Goal: Information Seeking & Learning: Learn about a topic

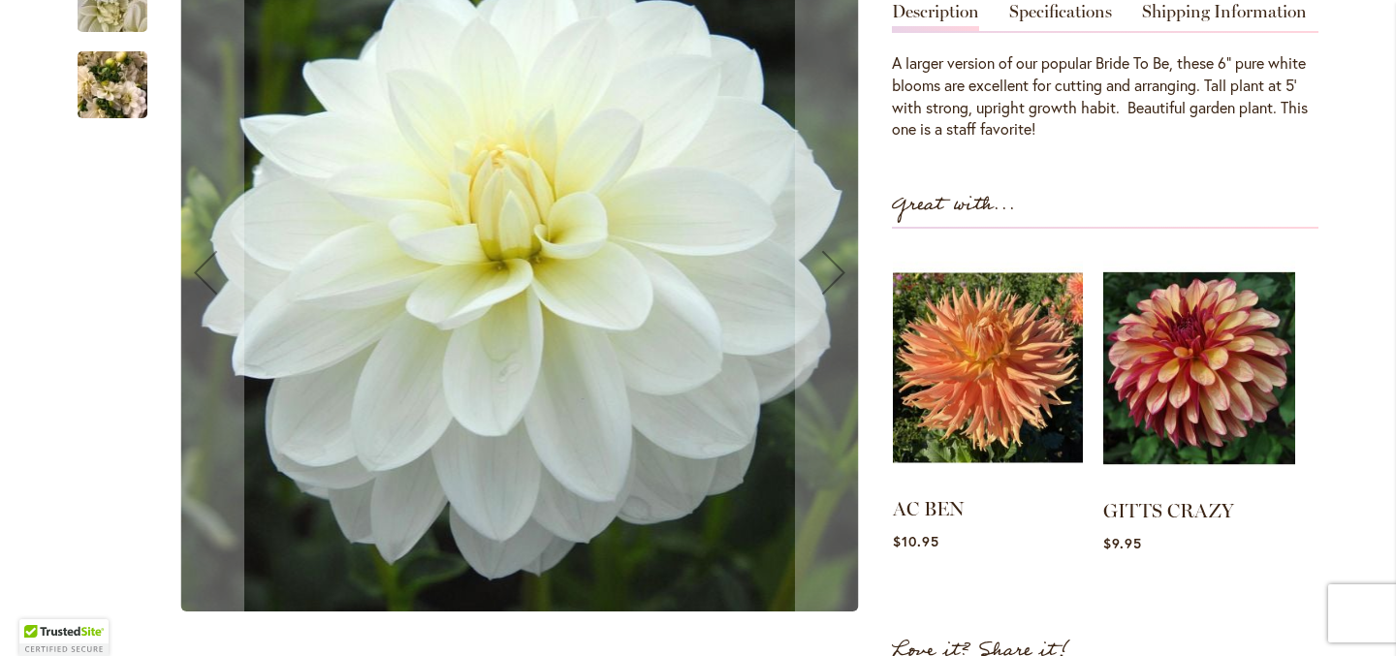
scroll to position [552, 0]
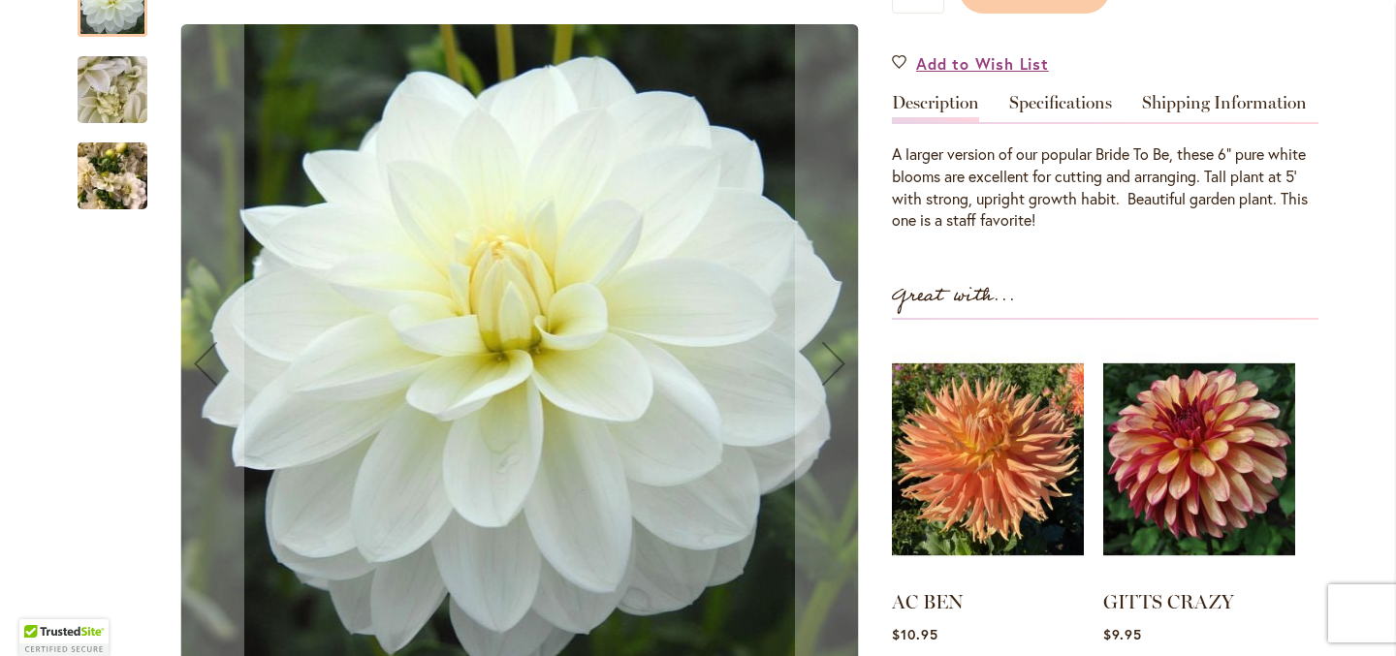
click at [102, 92] on img "BRIDEZILLA" at bounding box center [113, 89] width 140 height 105
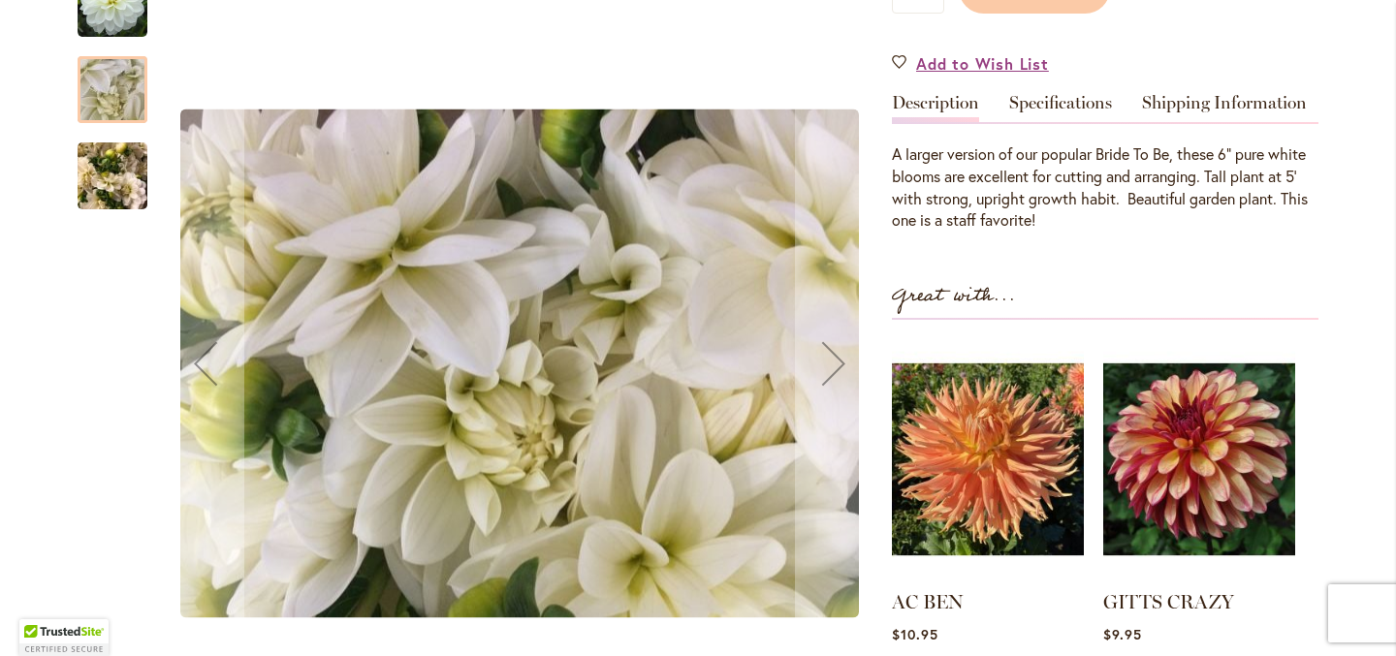
click at [102, 165] on img "BRIDEZILLA" at bounding box center [113, 176] width 70 height 93
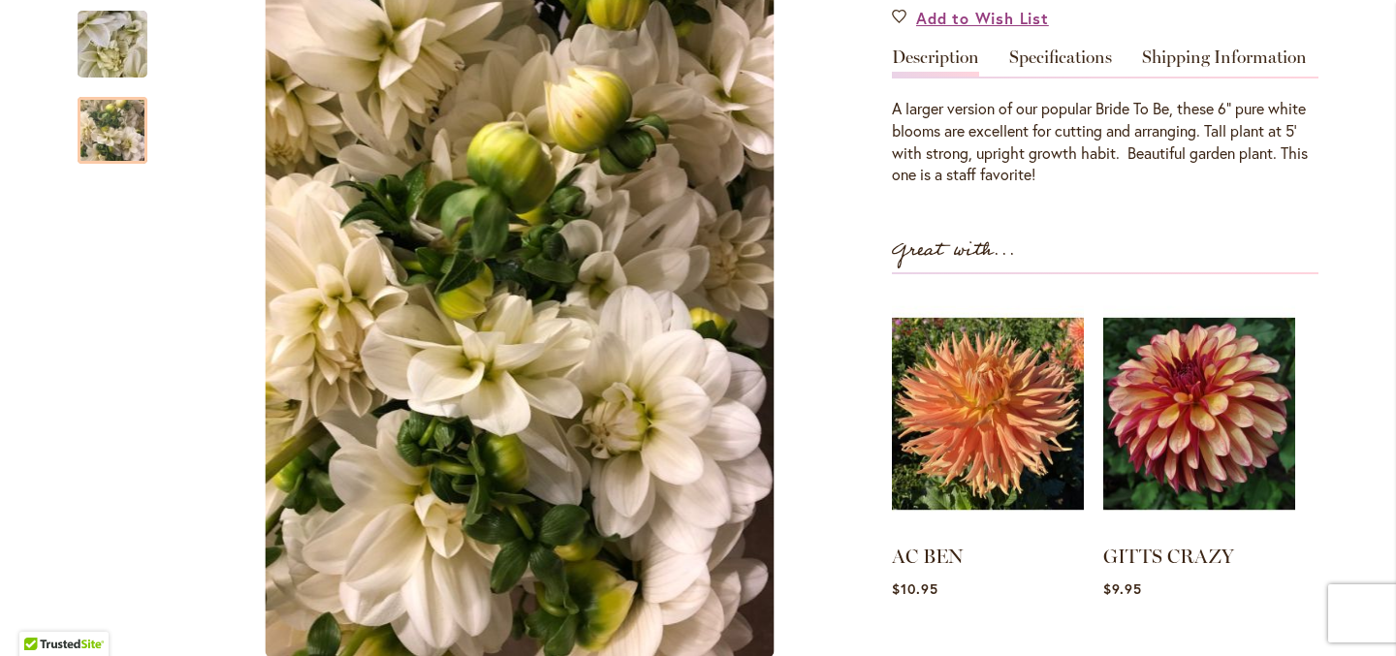
scroll to position [591, 0]
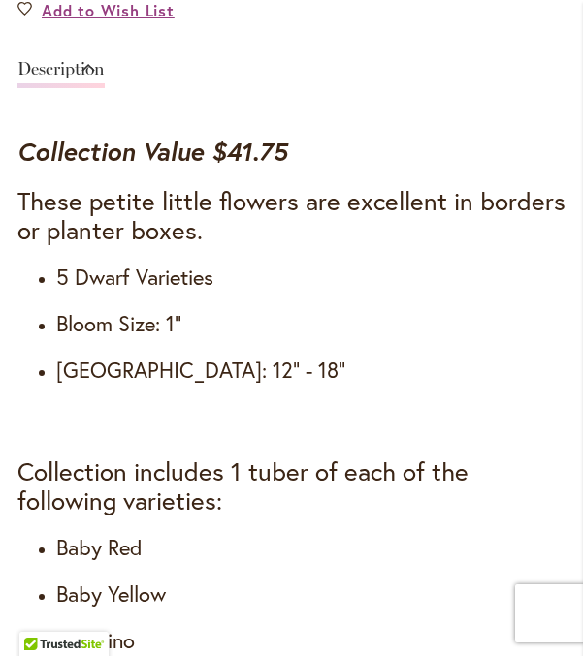
scroll to position [1486, 0]
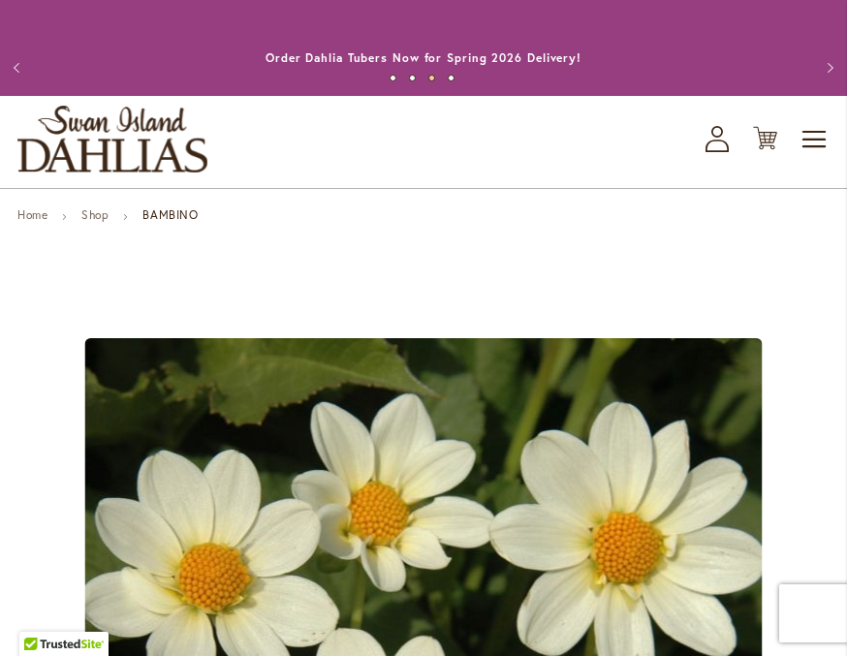
click at [19, 68] on button "Previous" at bounding box center [19, 67] width 39 height 39
click at [185, 148] on img "store logo" at bounding box center [112, 139] width 190 height 67
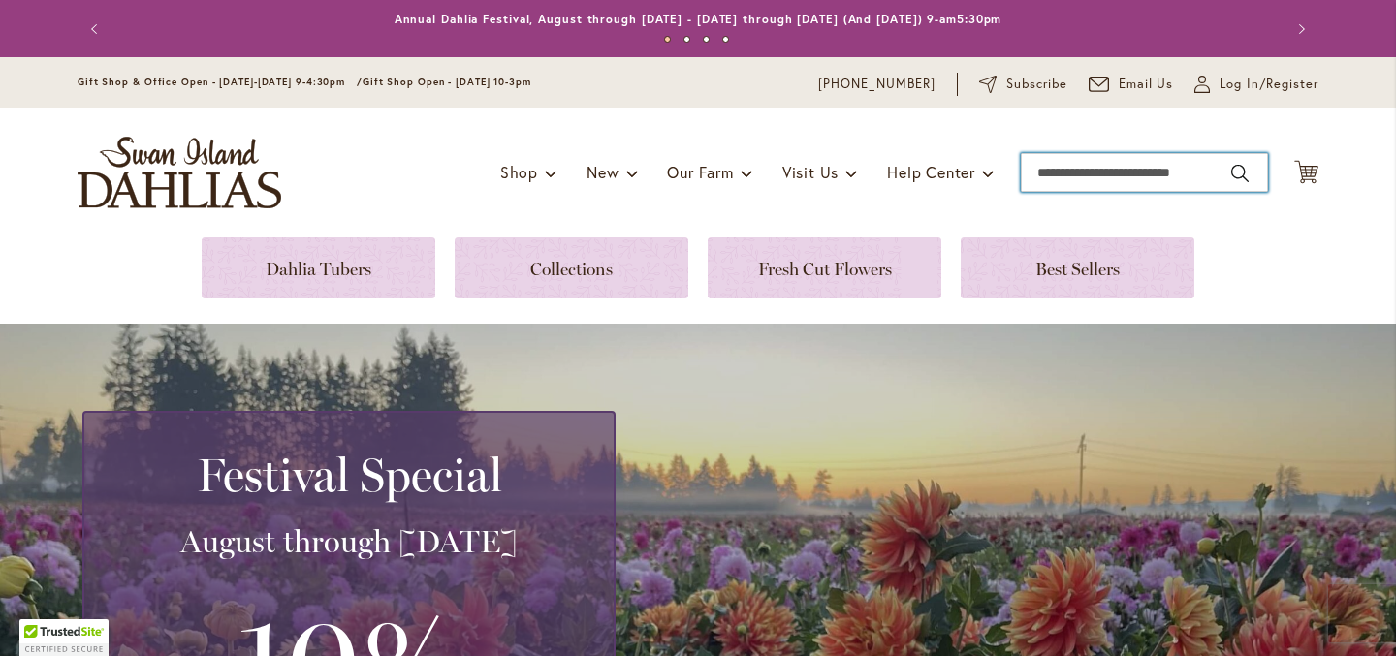
click at [846, 179] on input "Search" at bounding box center [1144, 172] width 247 height 39
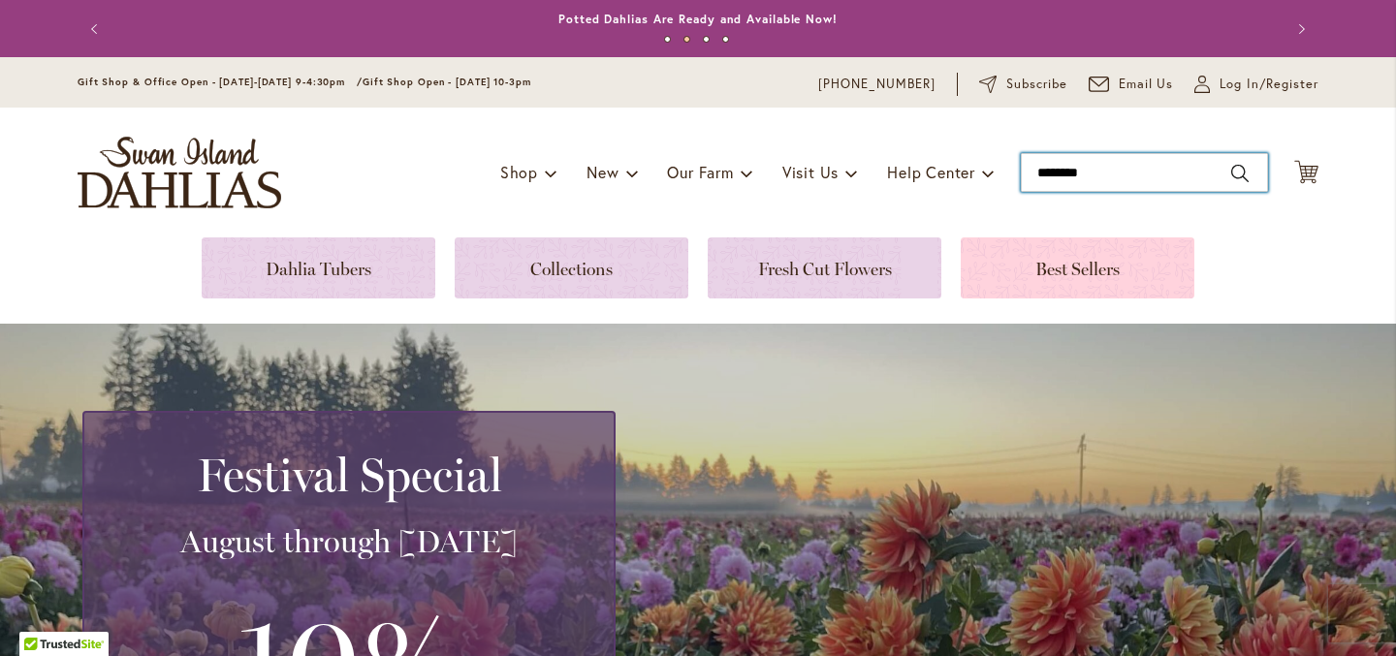
type input "********"
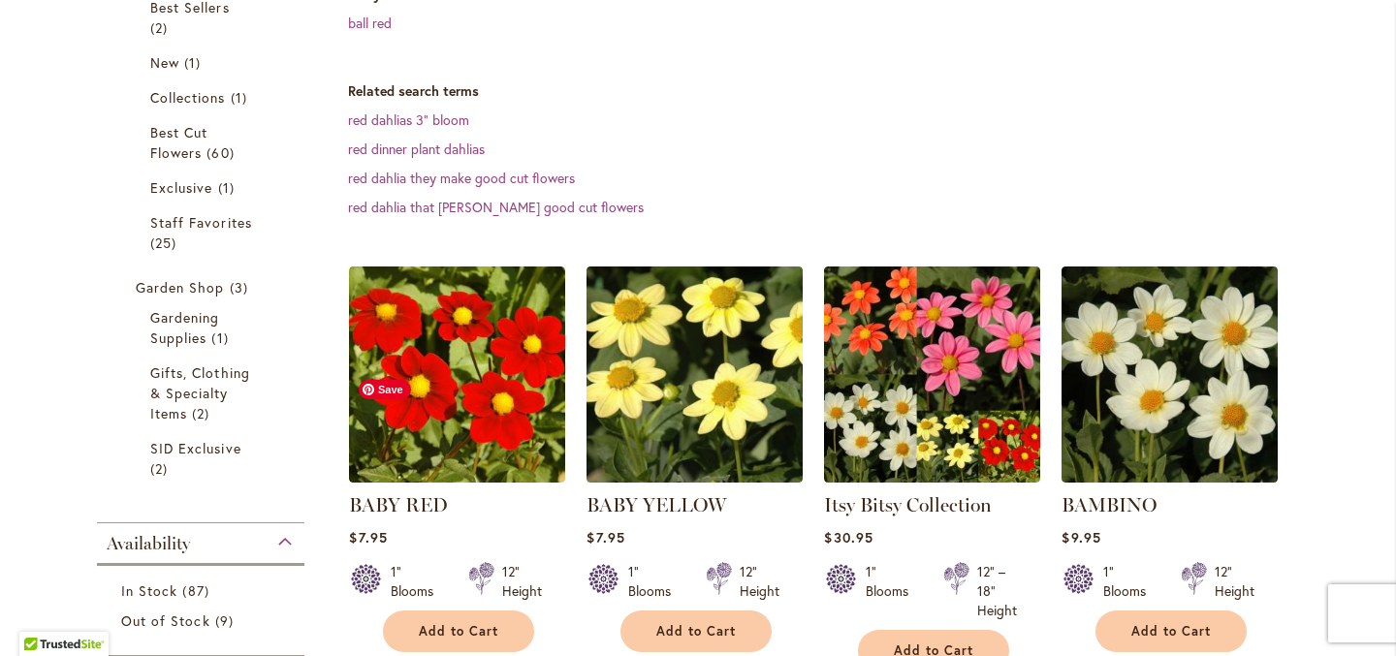
scroll to position [431, 0]
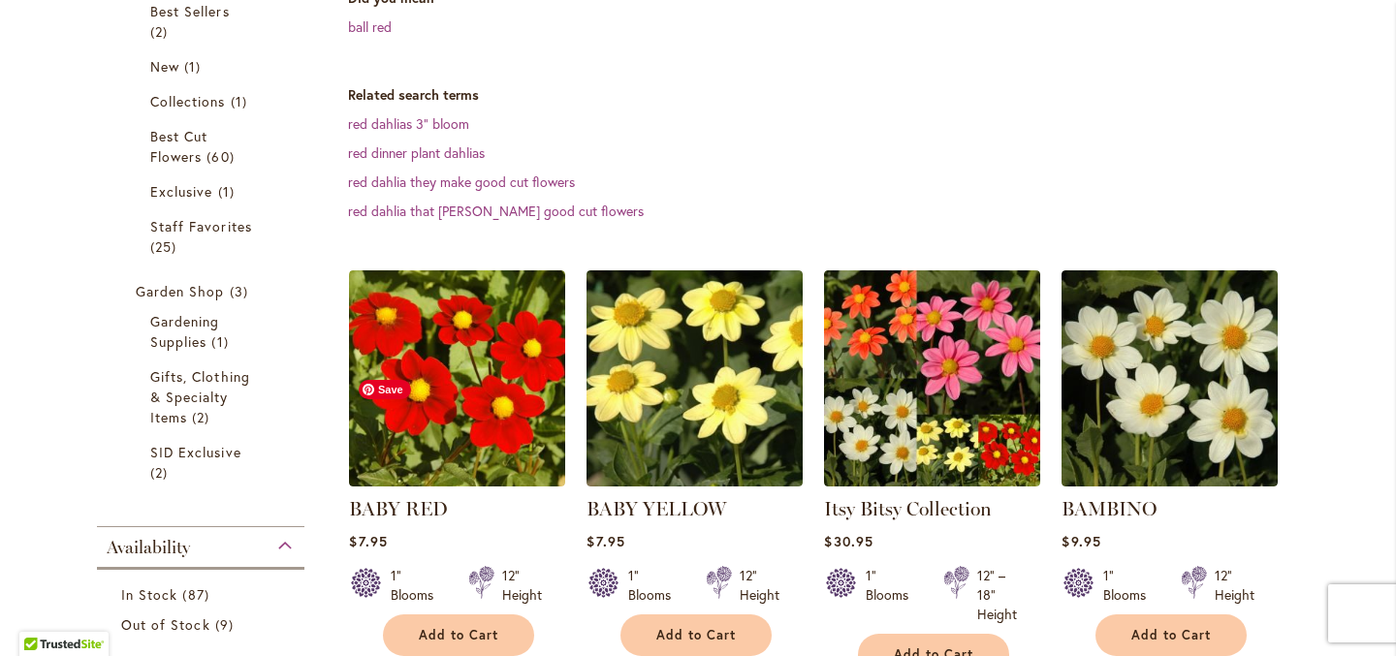
click at [510, 381] on img at bounding box center [457, 378] width 216 height 216
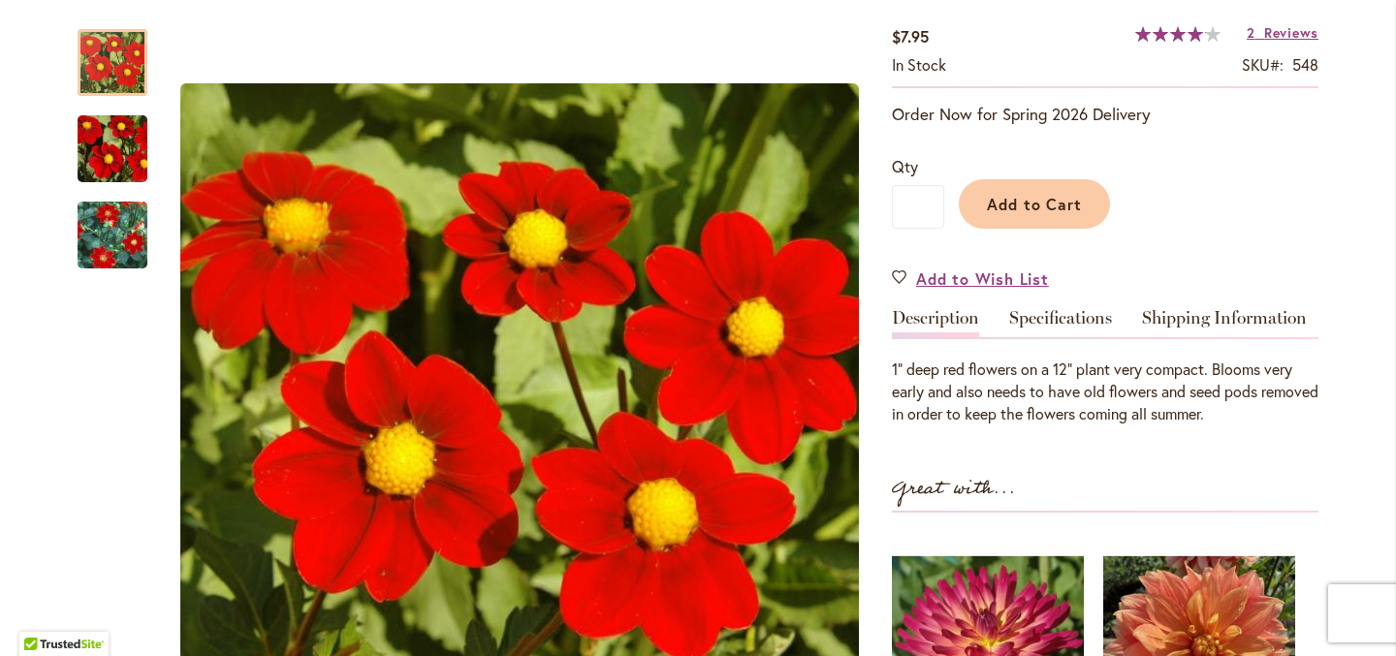
scroll to position [354, 0]
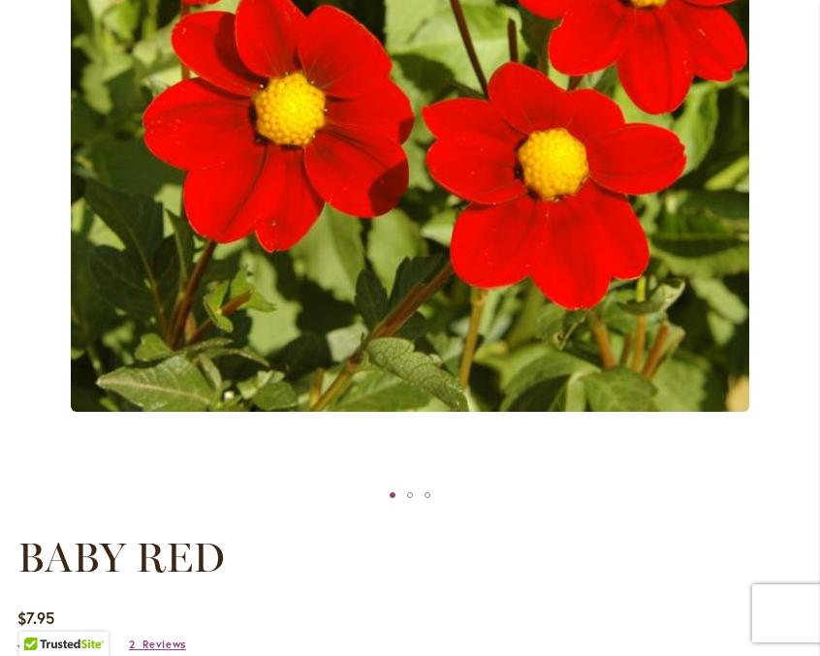
scroll to position [0, 0]
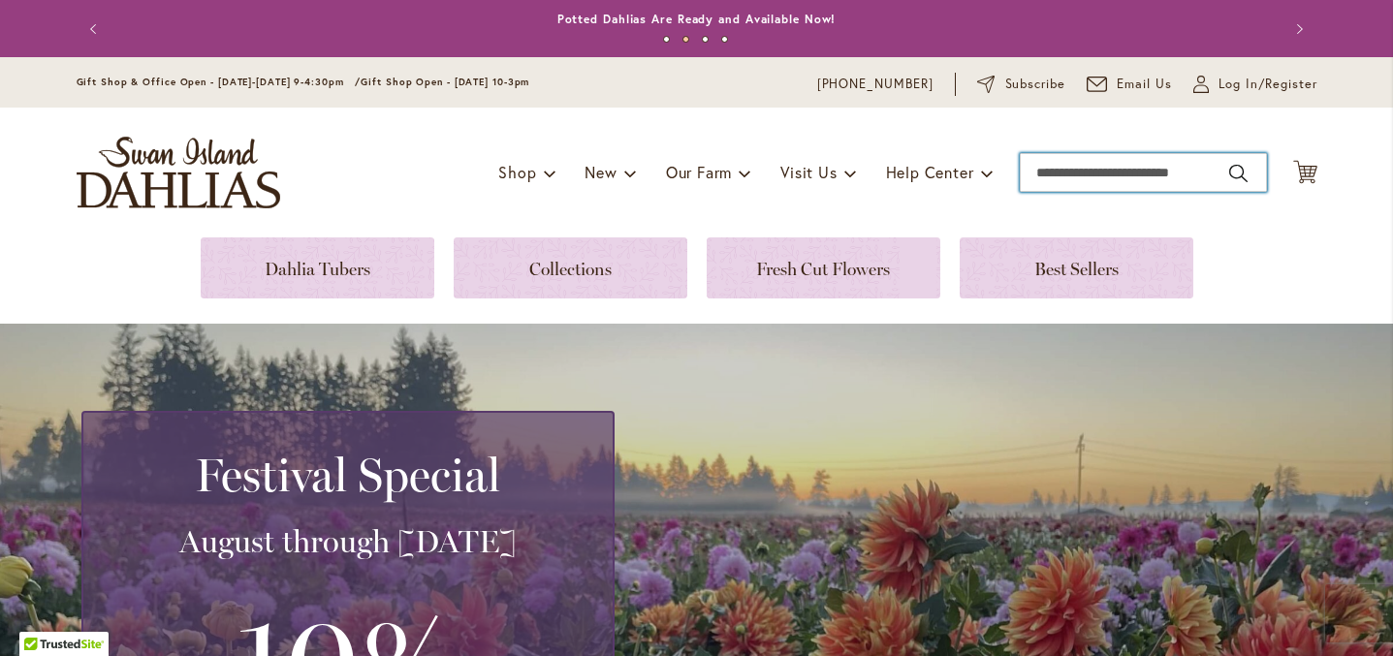
click at [819, 167] on input "Search" at bounding box center [1143, 172] width 247 height 39
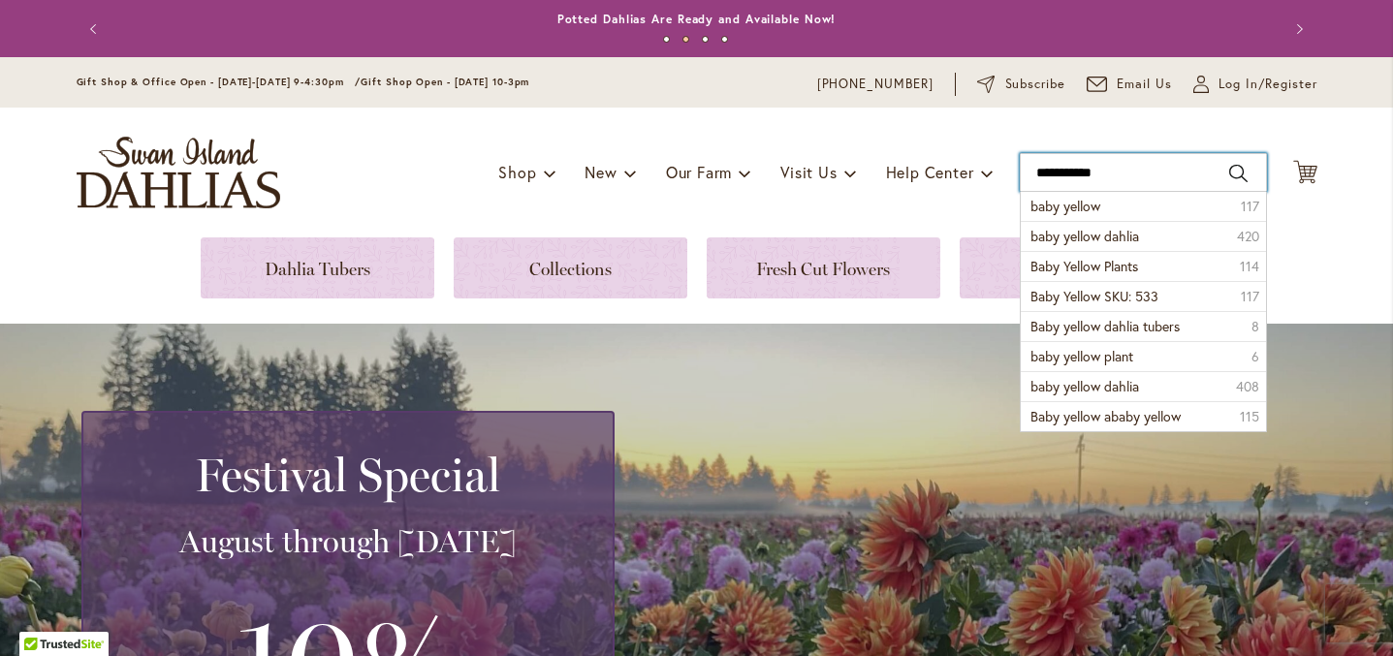
type input "**********"
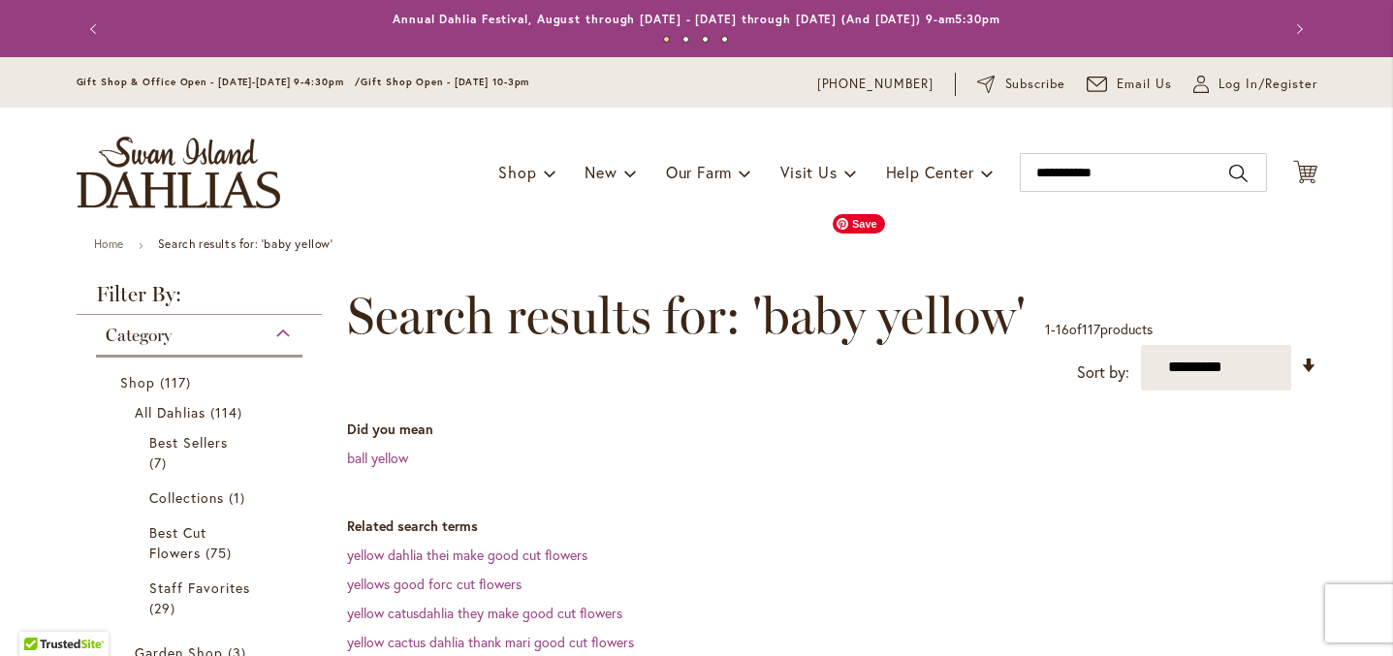
scroll to position [606, 0]
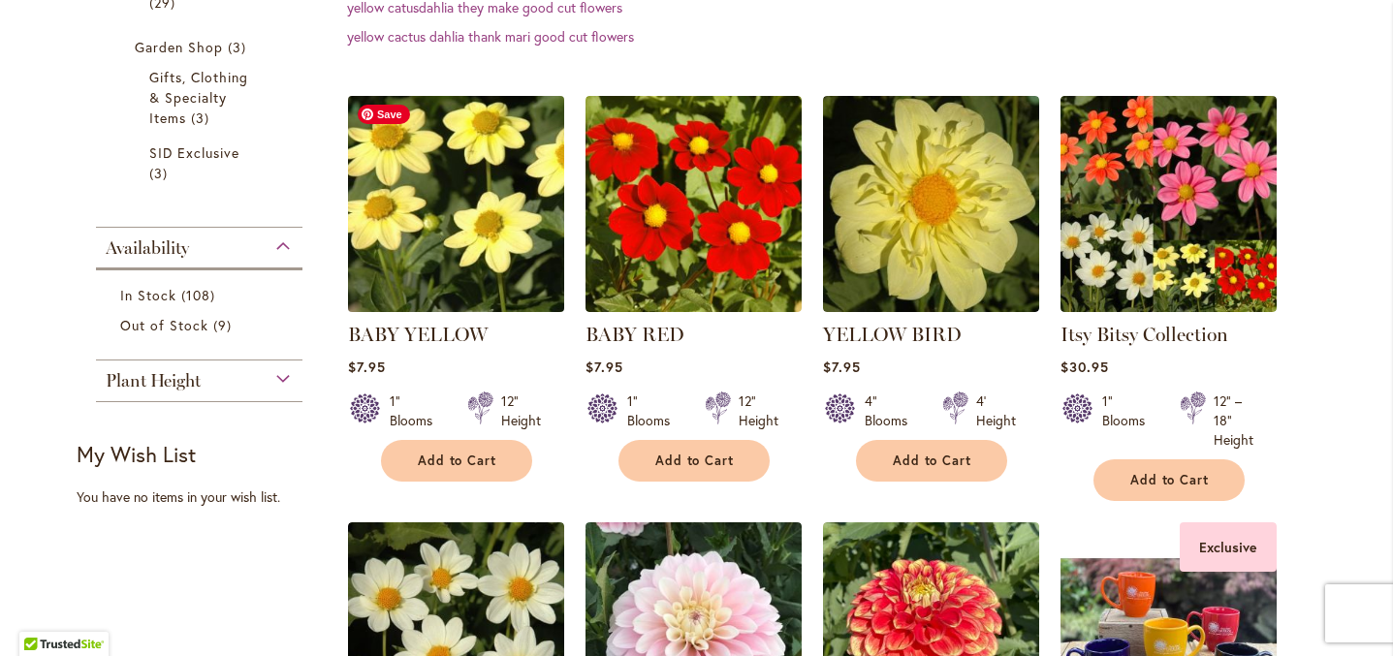
click at [460, 192] on img at bounding box center [455, 203] width 227 height 227
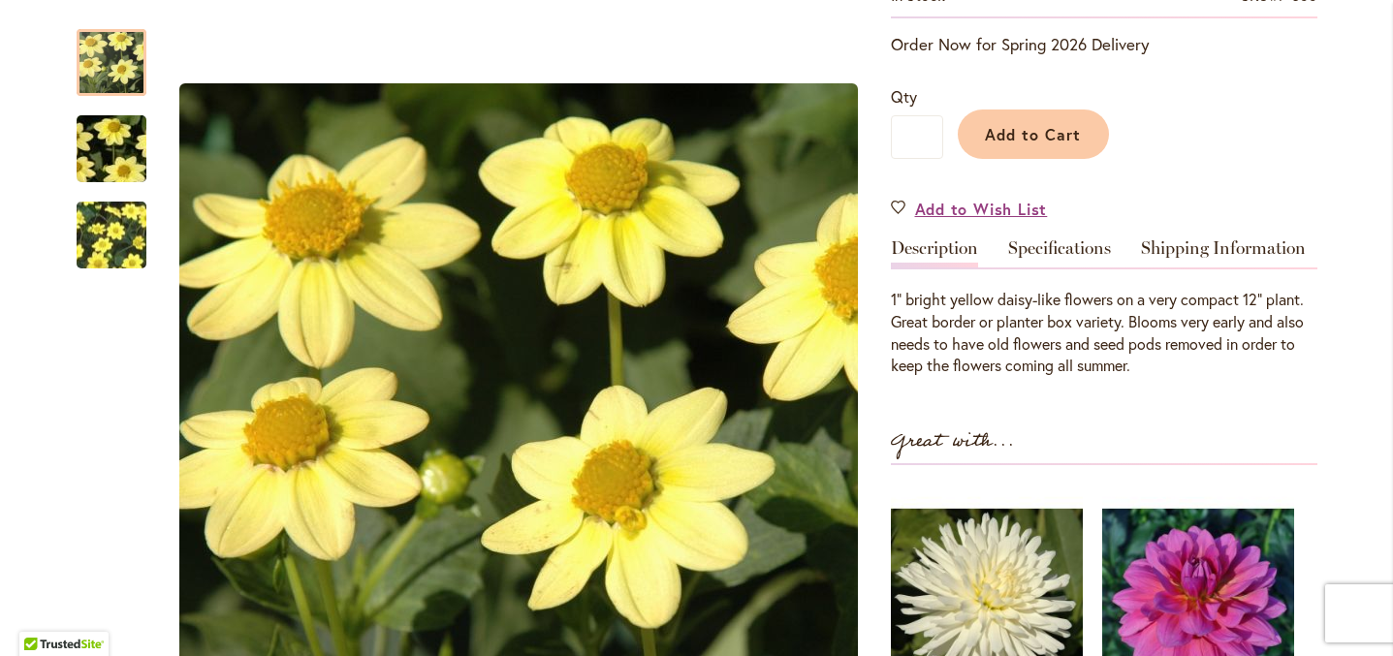
scroll to position [464, 0]
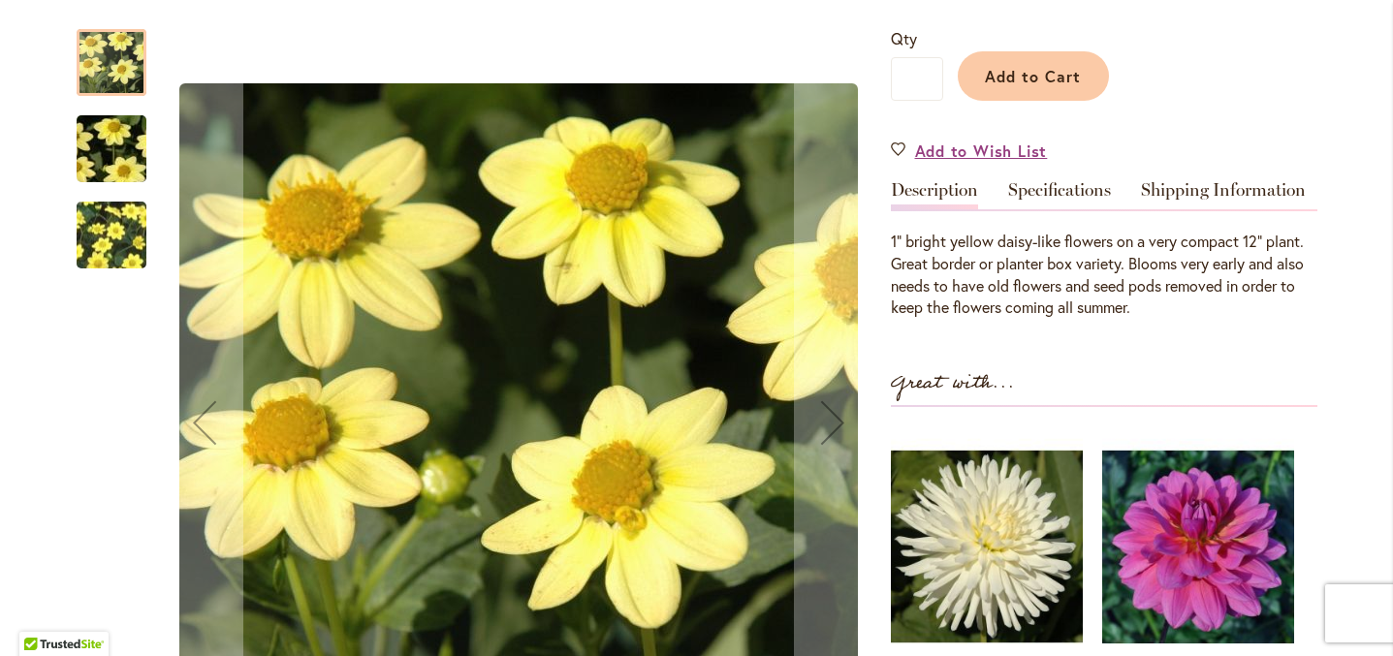
click at [104, 241] on img "BABY YELLOW" at bounding box center [112, 234] width 140 height 115
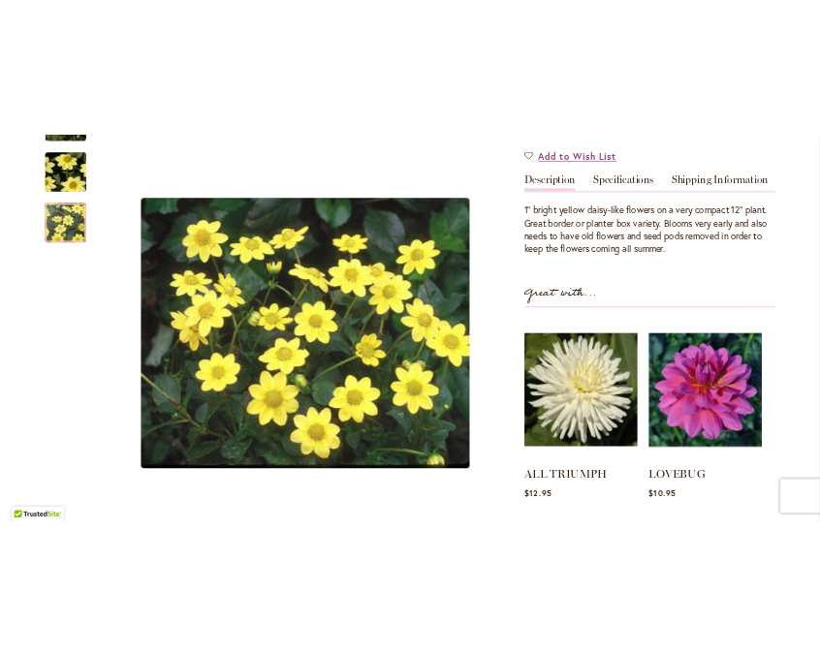
scroll to position [580, 0]
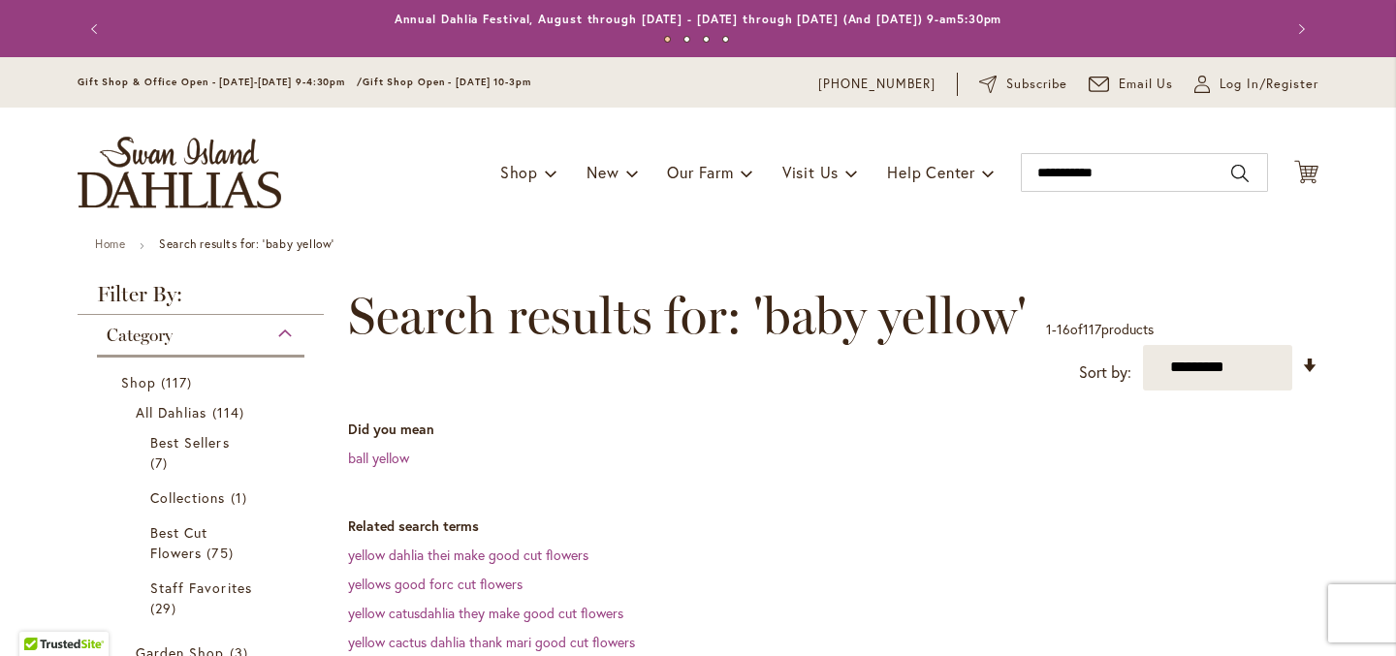
click at [1083, 146] on div "Toggle Nav Shop Dahlia Tubers Collections Fresh Cut Dahlias Gardening Supplies …" at bounding box center [698, 173] width 1280 height 130
click at [1083, 180] on input "**********" at bounding box center [1144, 172] width 247 height 39
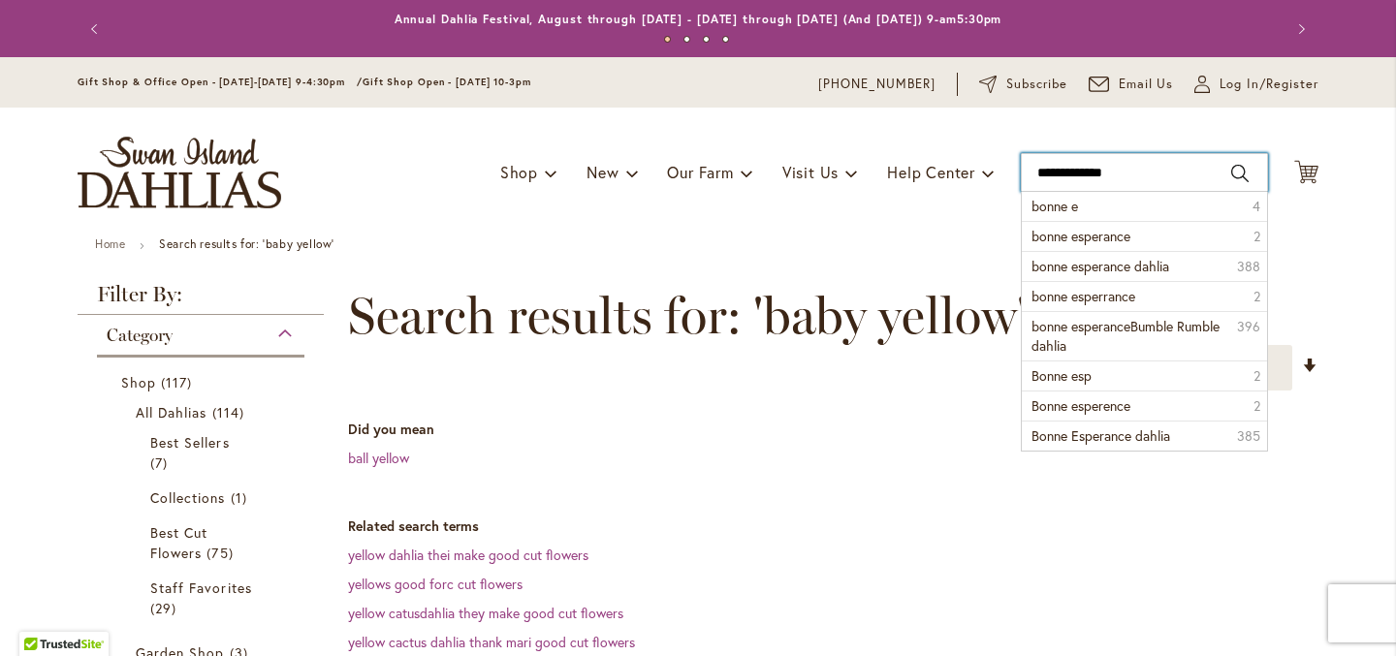
type input "**********"
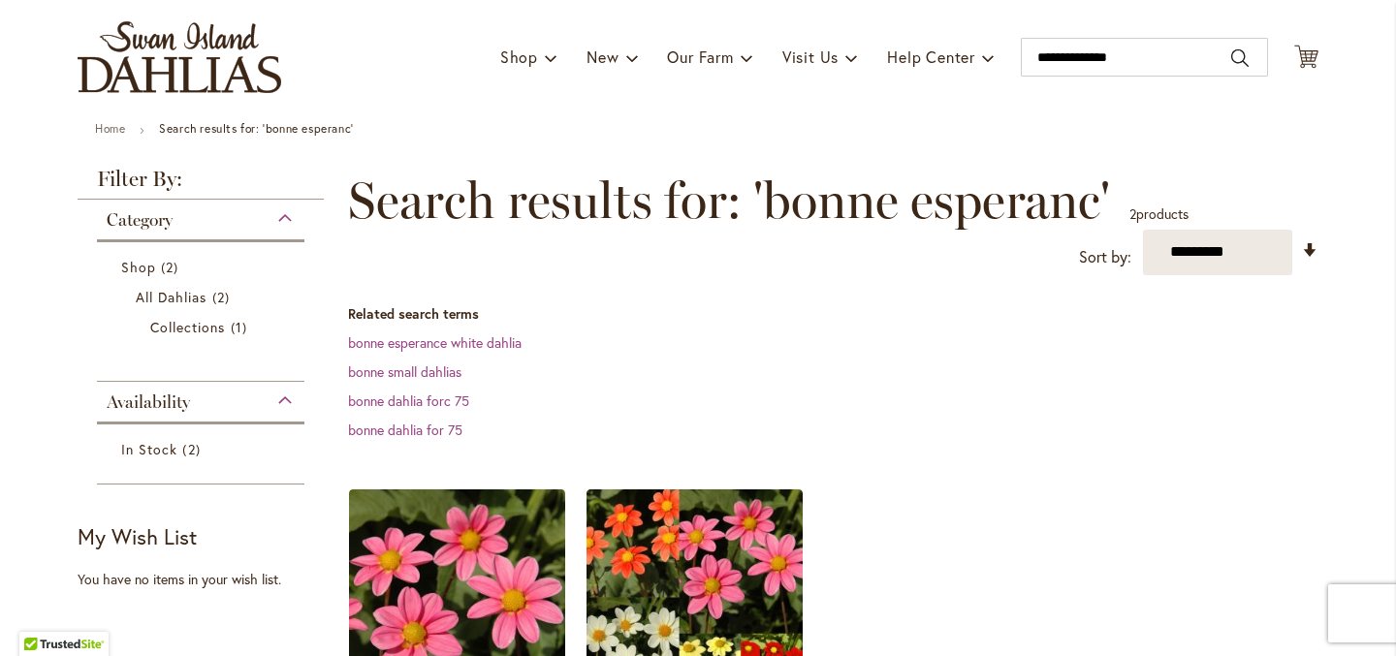
scroll to position [226, 0]
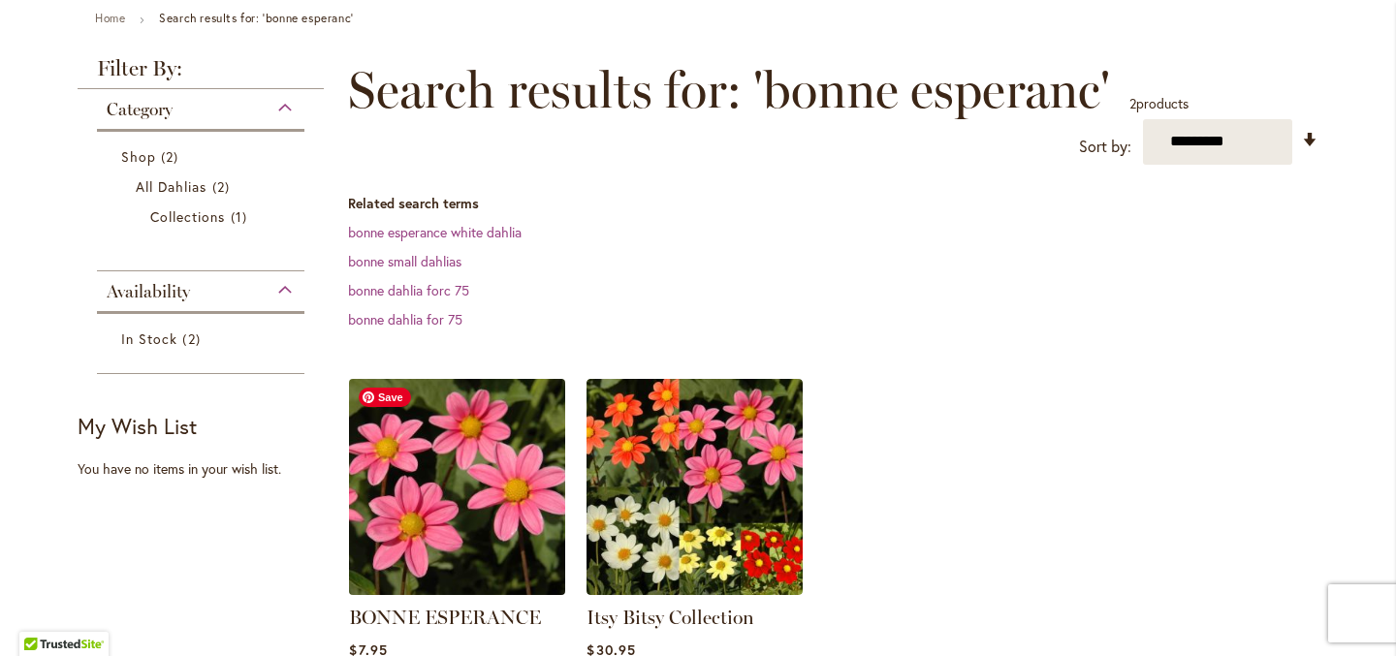
click at [474, 494] on img at bounding box center [457, 486] width 227 height 227
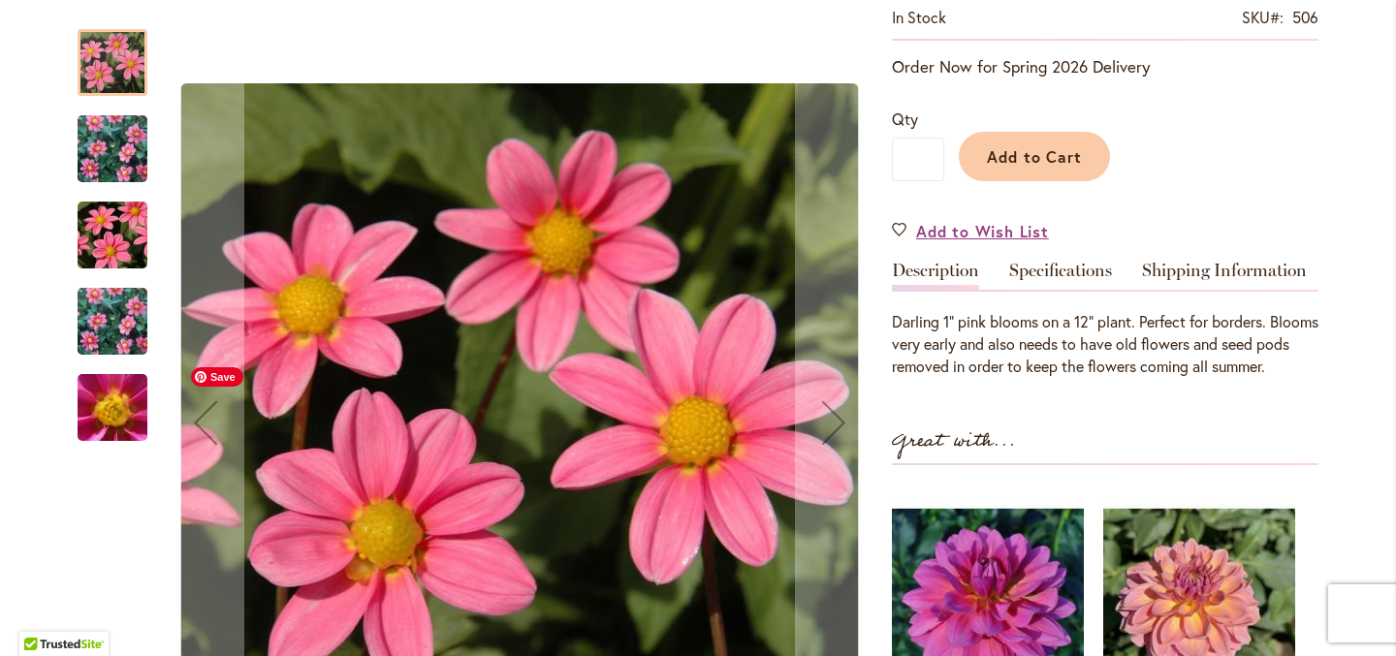
scroll to position [452, 0]
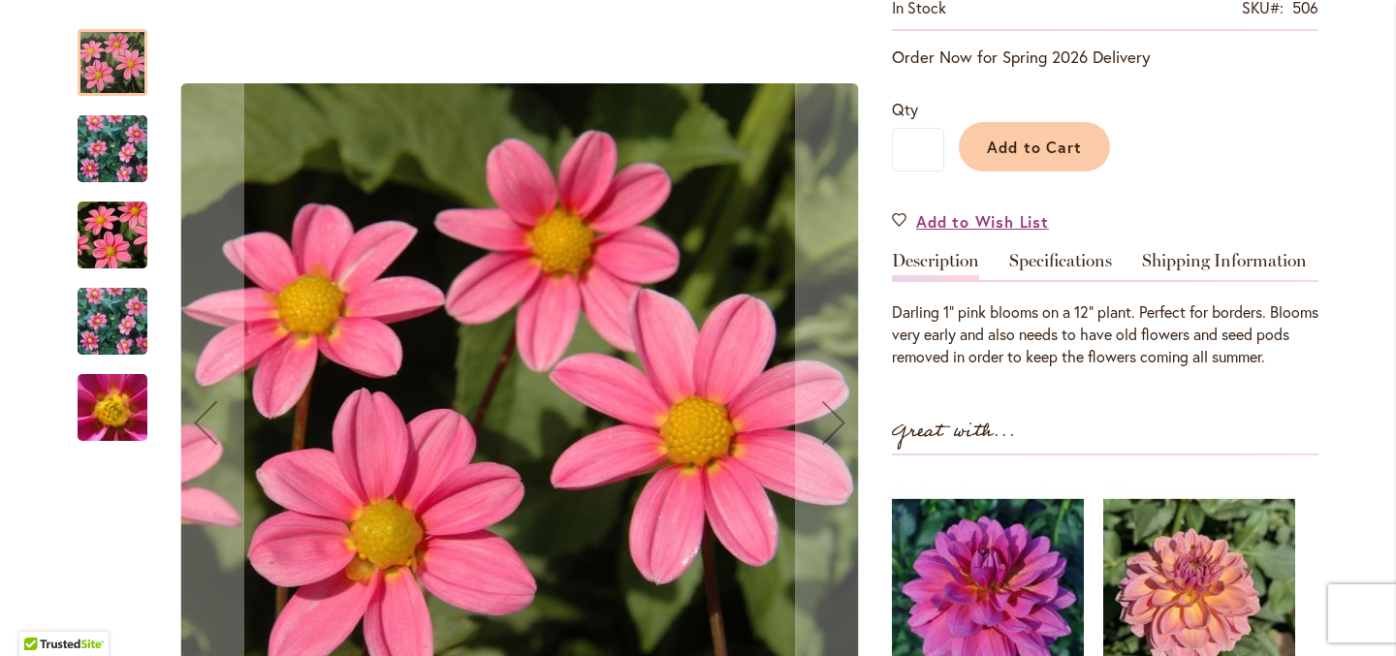
click at [123, 147] on img "BONNE ESPERANCE" at bounding box center [113, 149] width 140 height 112
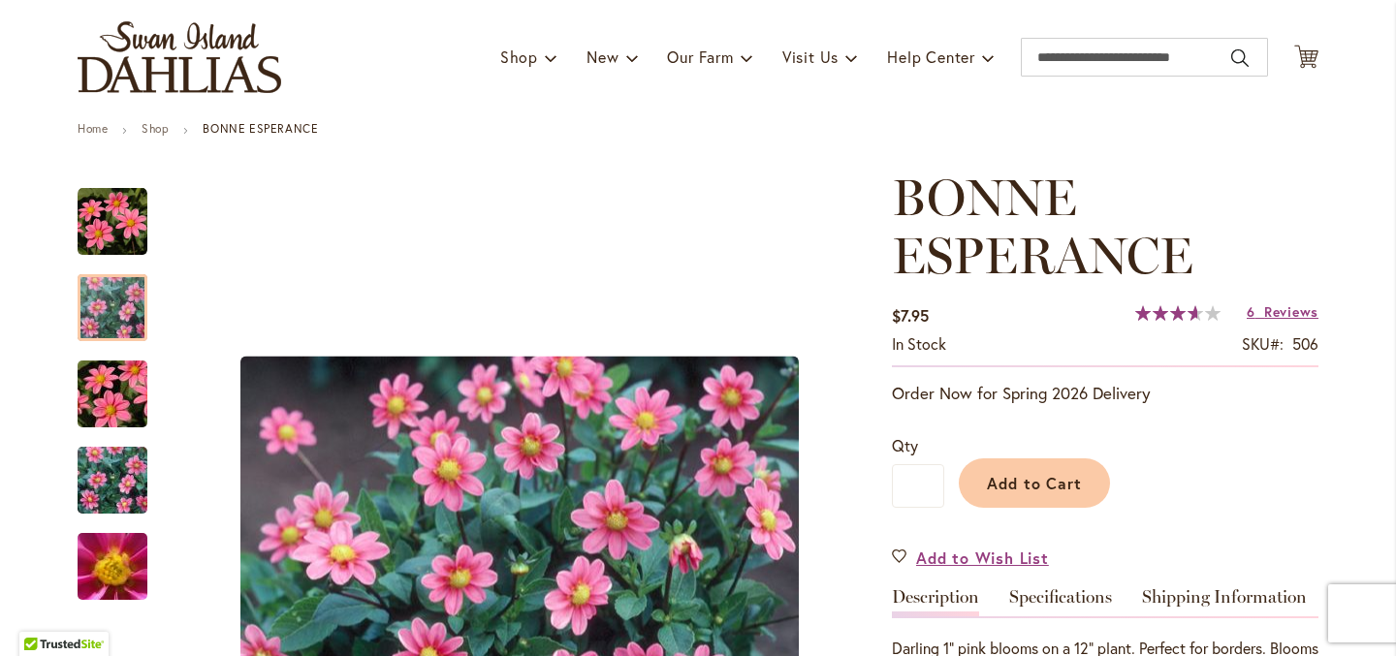
scroll to position [0, 0]
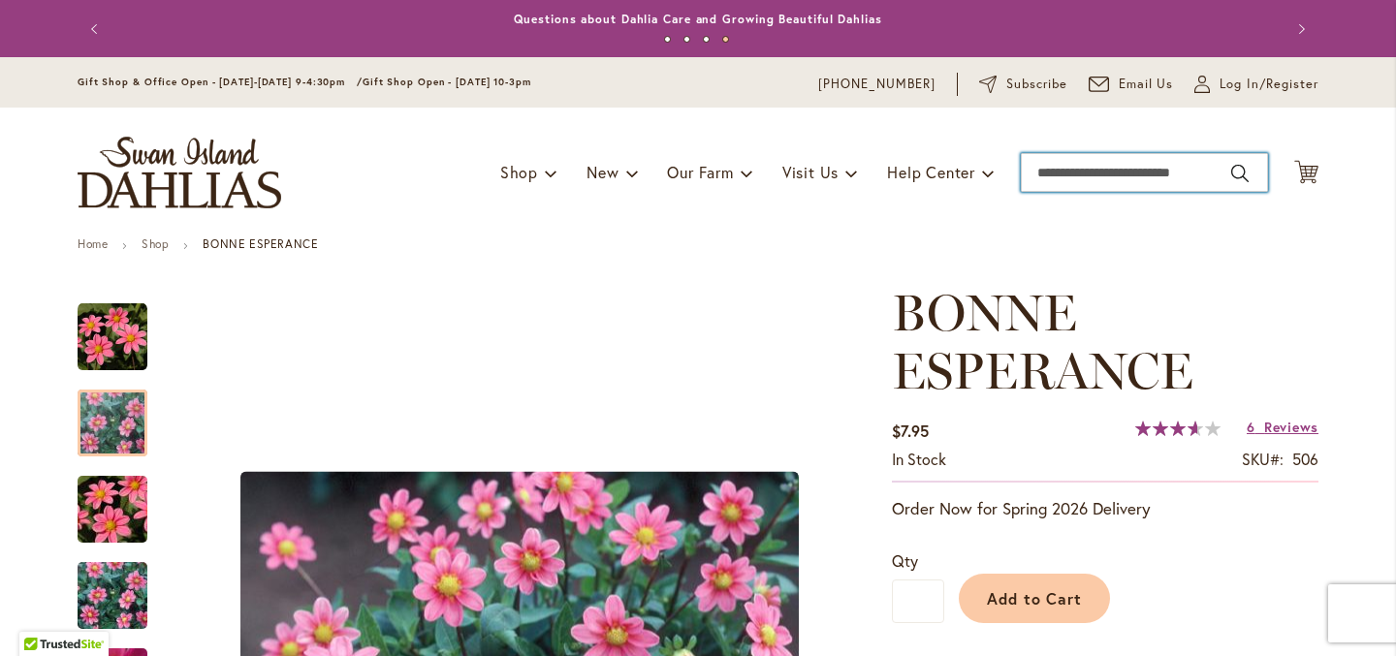
click at [1114, 174] on input "Search" at bounding box center [1144, 172] width 247 height 39
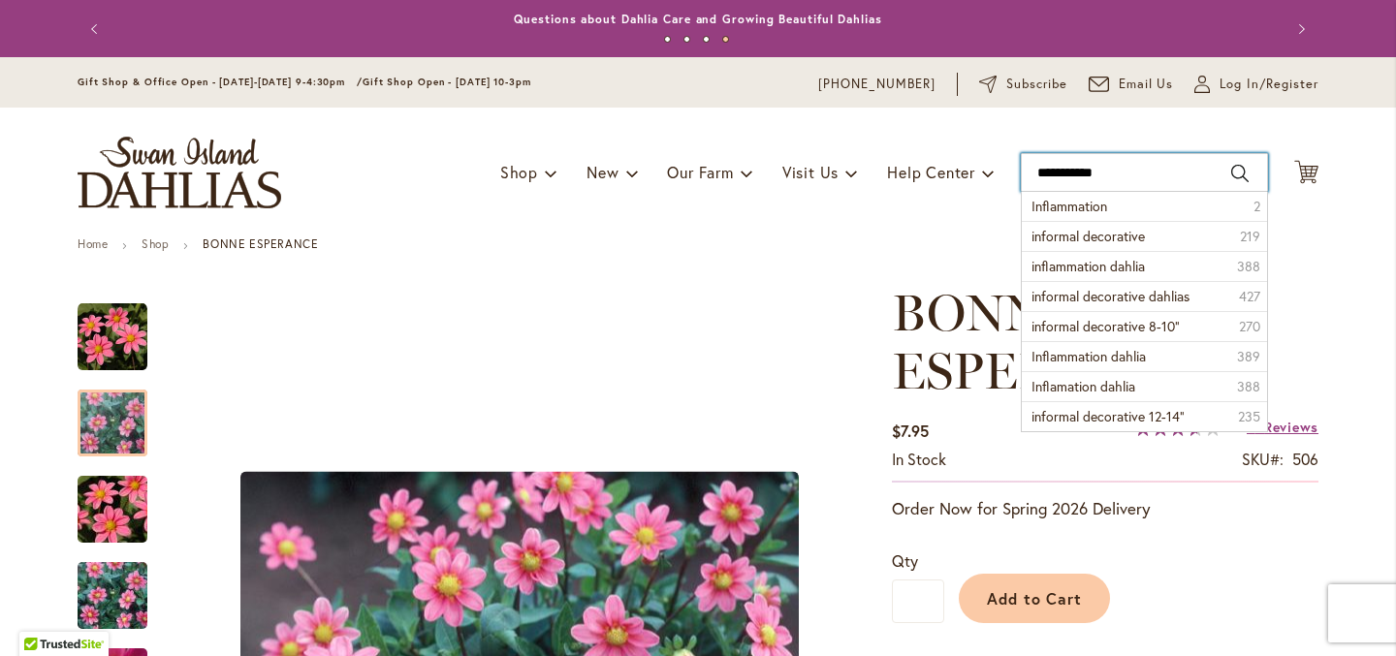
type input "**********"
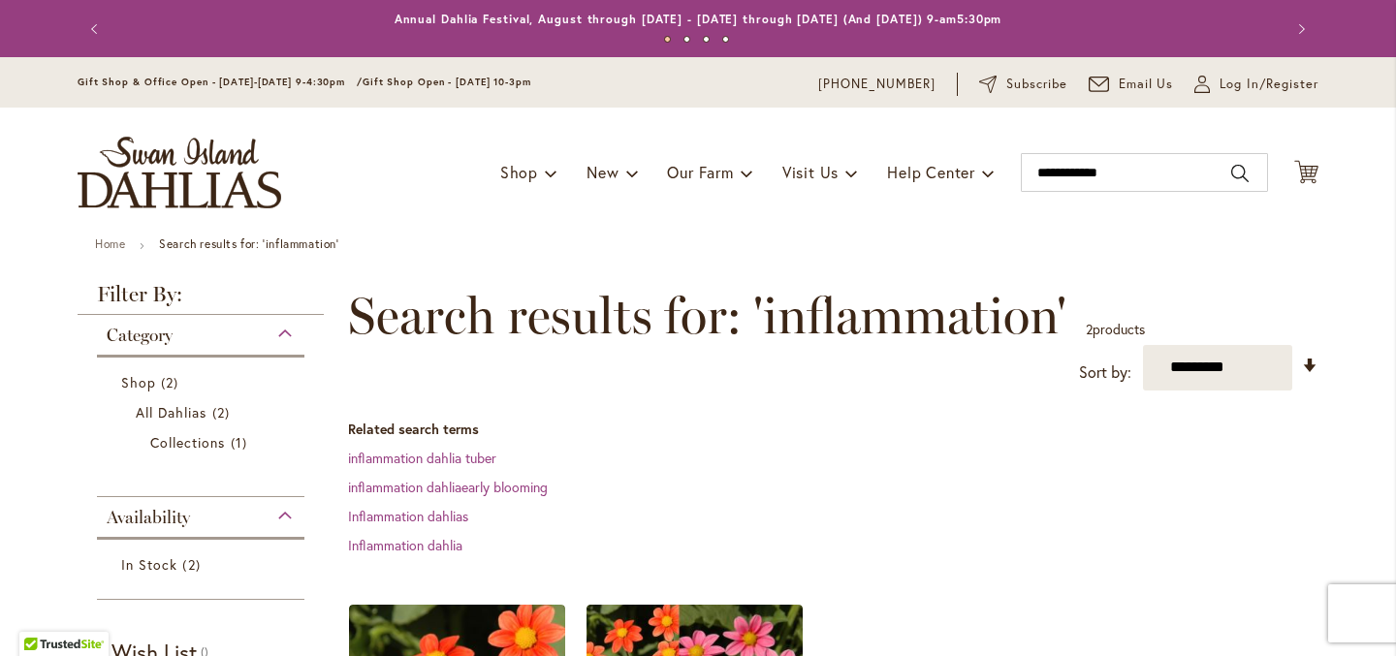
scroll to position [247, 0]
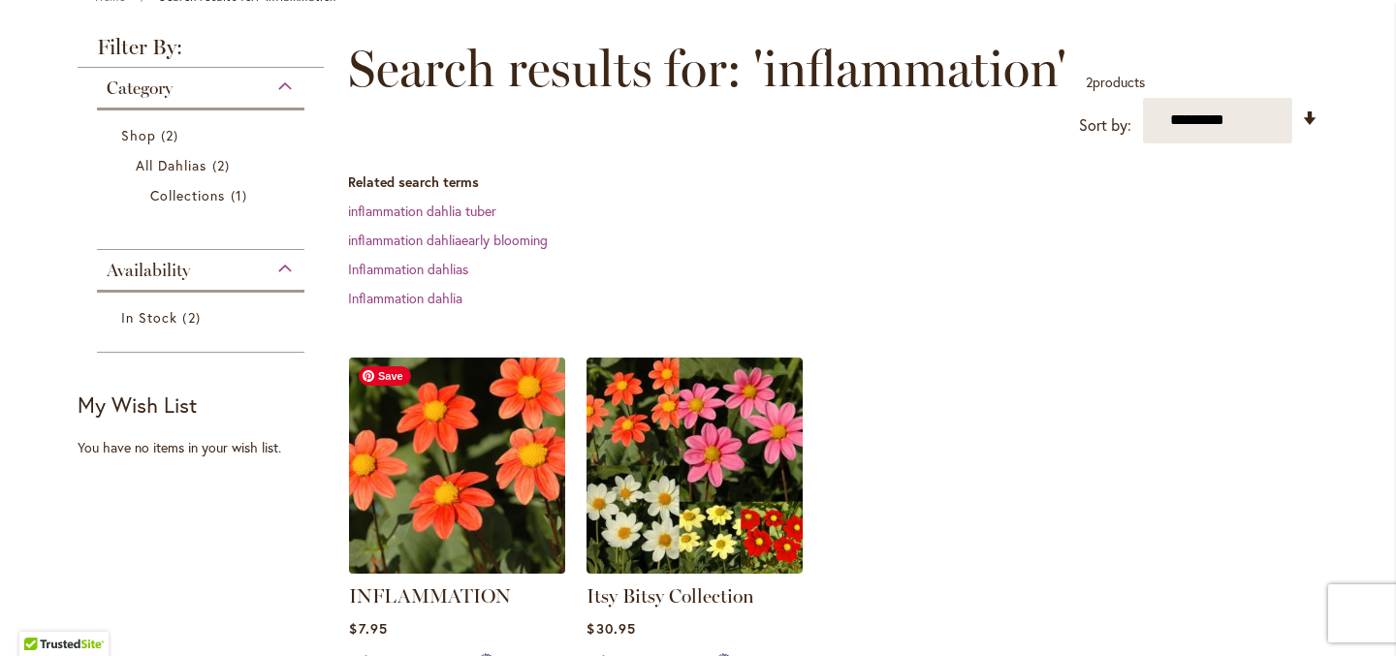
click at [494, 427] on img at bounding box center [457, 465] width 227 height 227
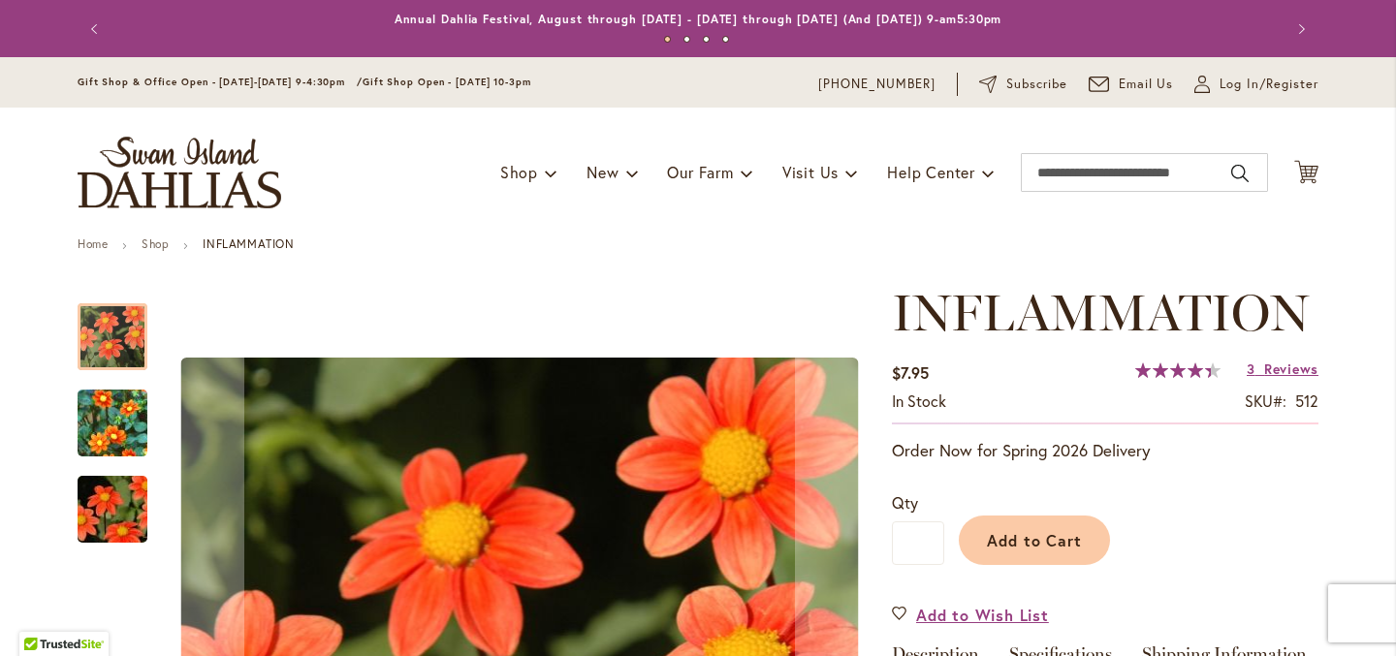
scroll to position [259, 0]
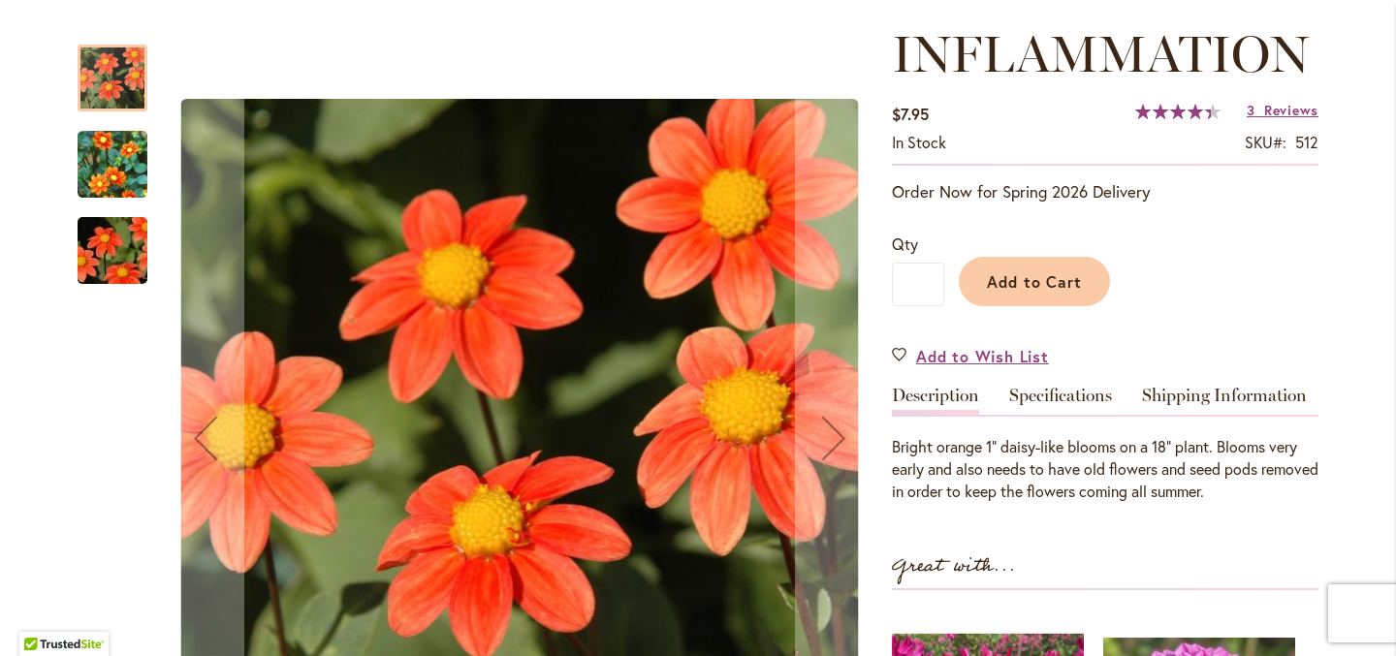
click at [1296, 96] on div "INFLAMMATION $7.95 In stock SKU 512 Rating: 89 % of 100 3 Reviews Add Your Revi…" at bounding box center [1105, 548] width 427 height 1047
click at [1296, 114] on span "Reviews" at bounding box center [1291, 110] width 54 height 18
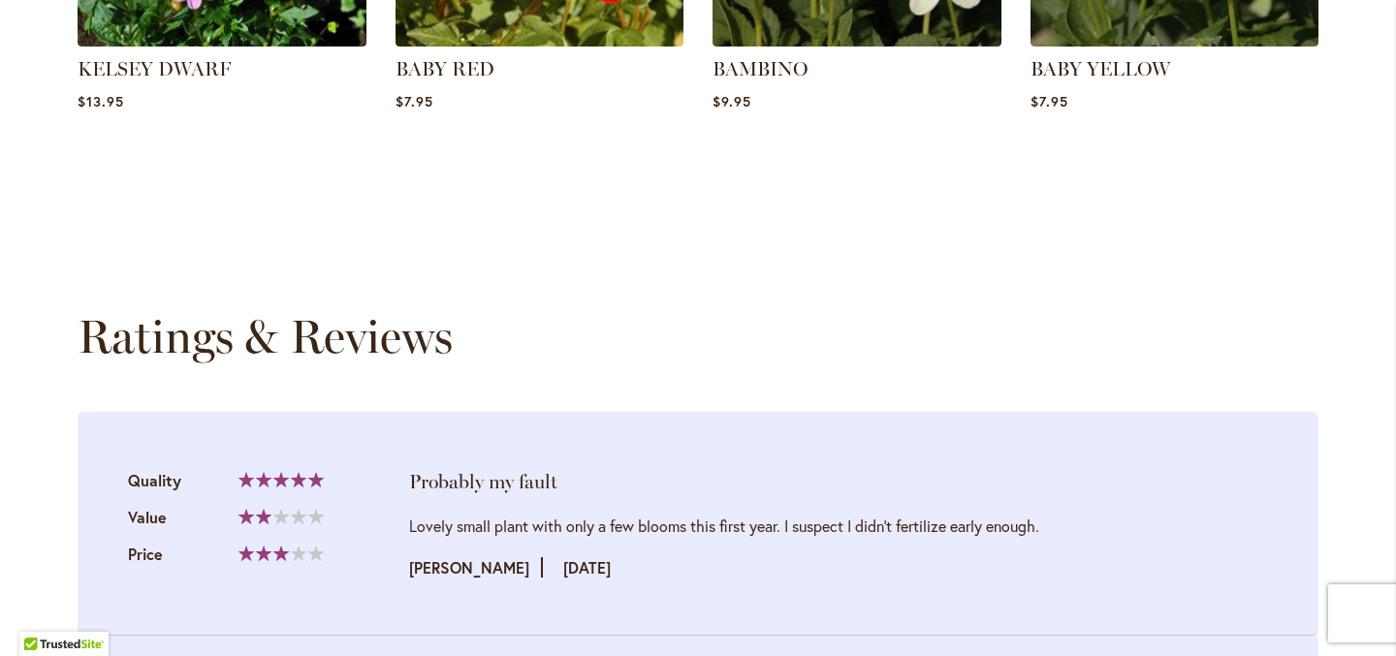
scroll to position [2025, 0]
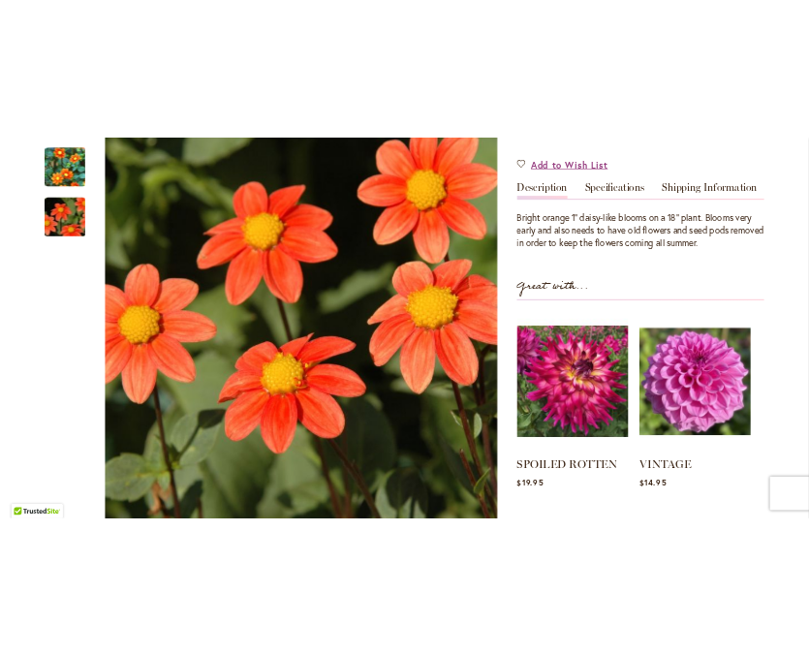
scroll to position [530, 0]
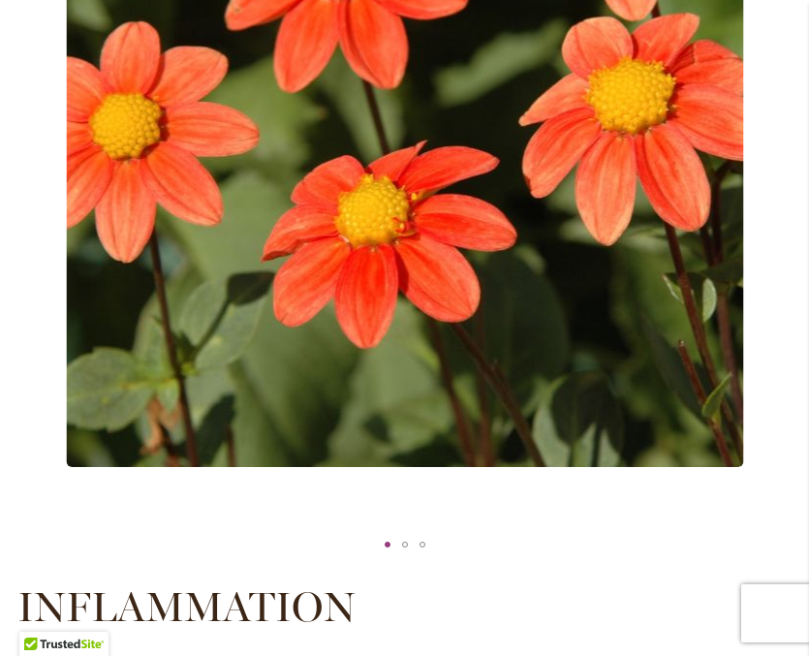
scroll to position [0, 0]
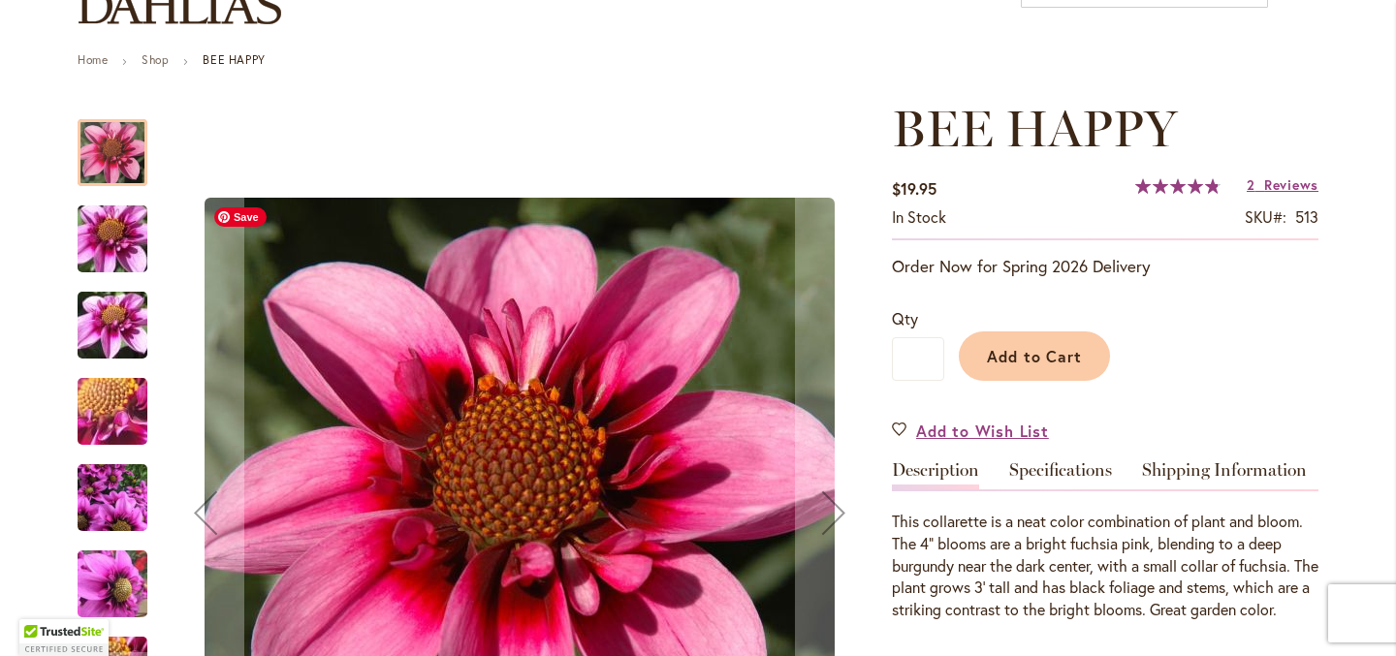
scroll to position [317, 0]
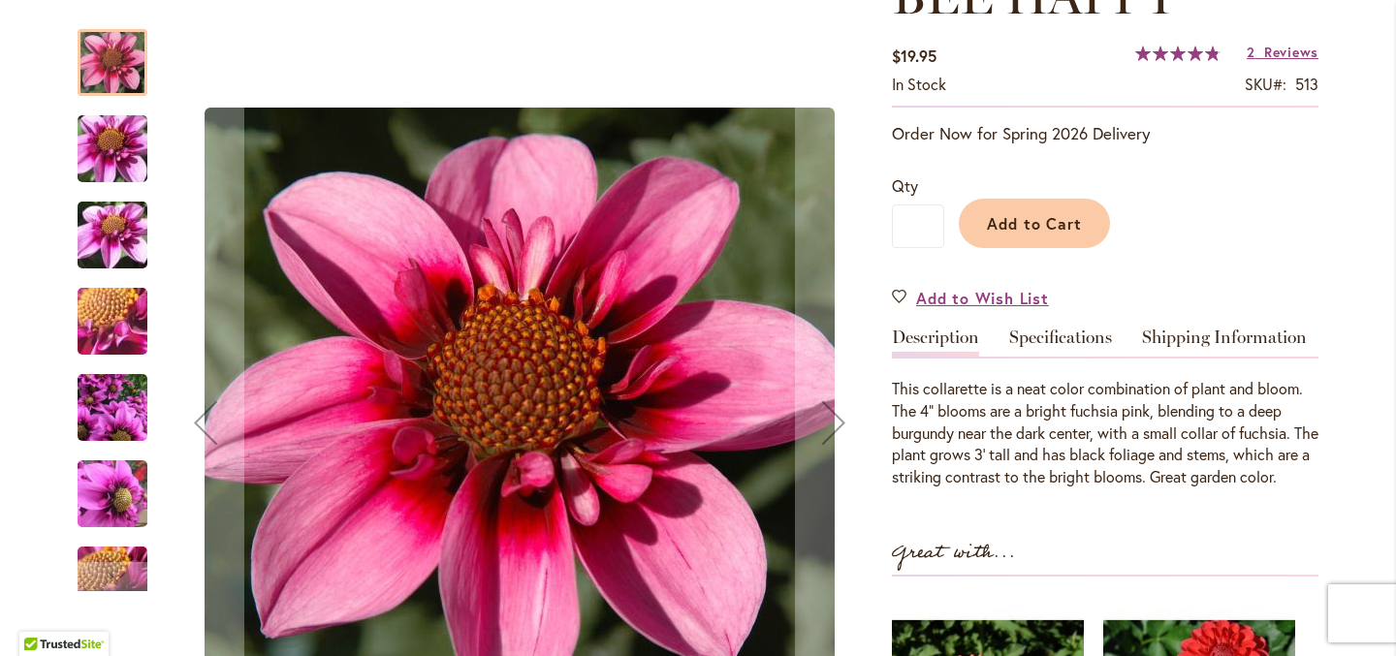
click at [137, 414] on img "BEE HAPPY" at bounding box center [113, 408] width 70 height 93
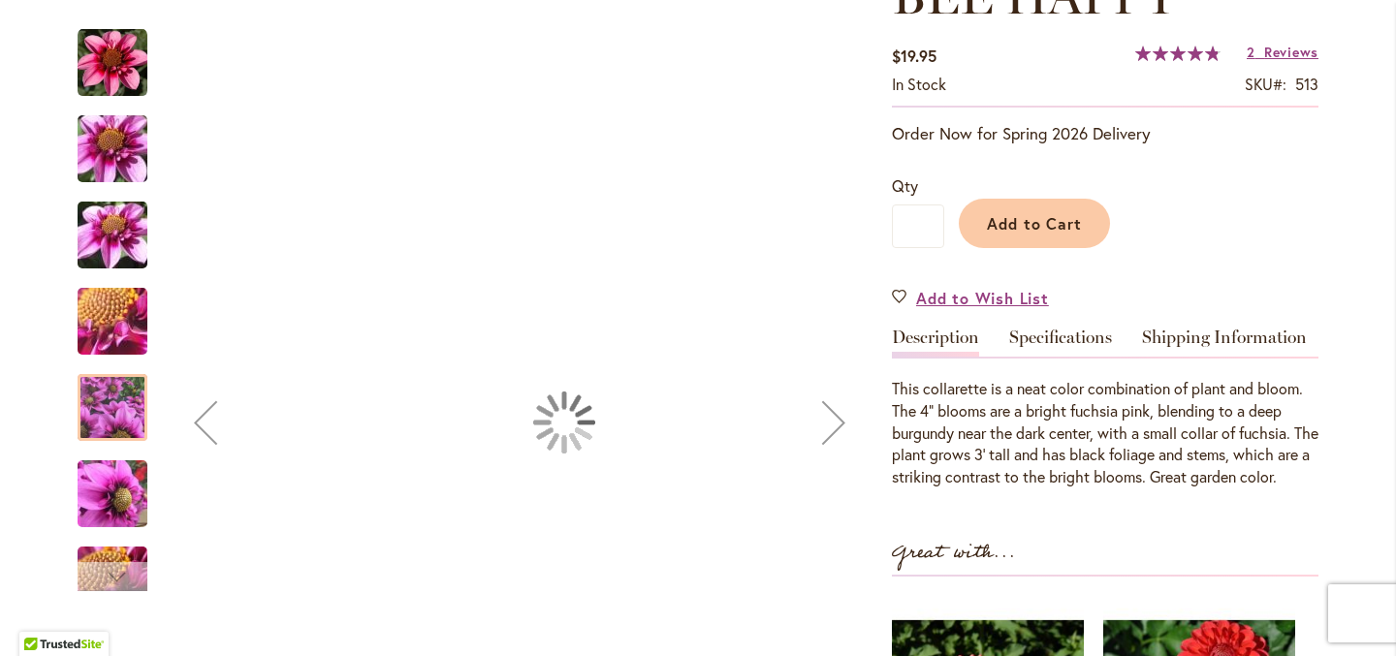
click at [122, 586] on div "Next" at bounding box center [112, 576] width 29 height 29
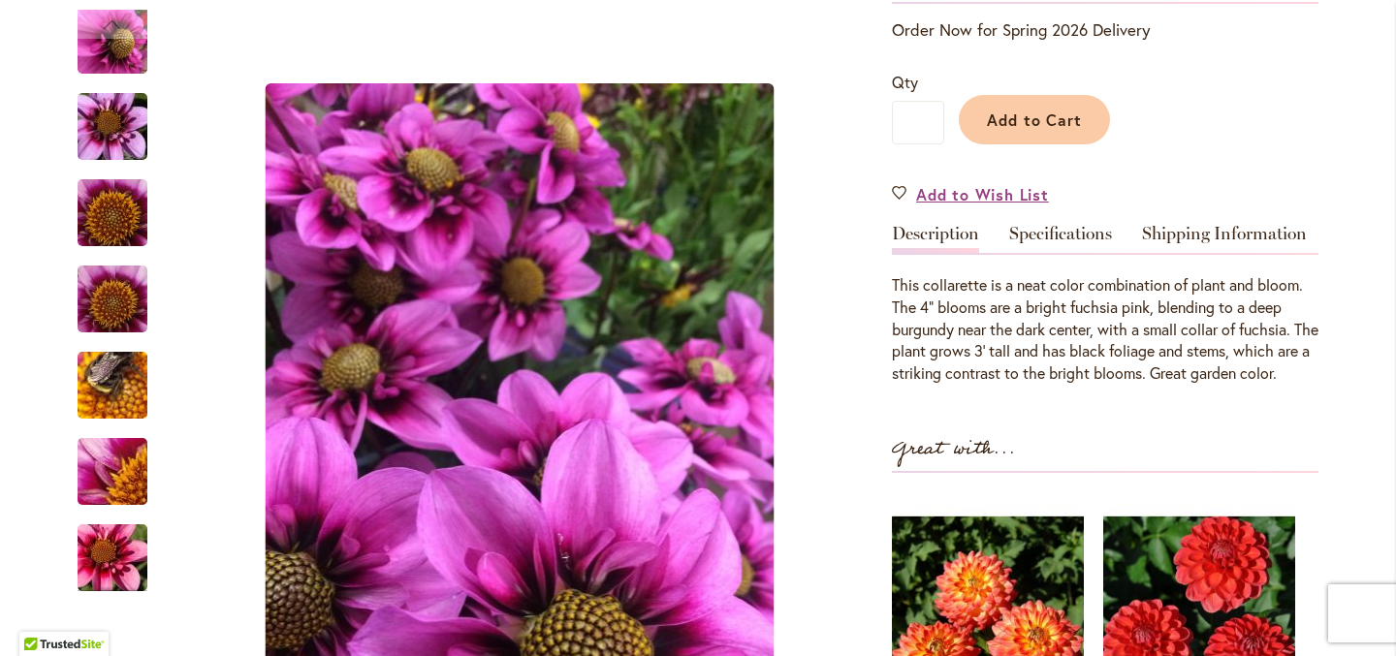
scroll to position [429, 0]
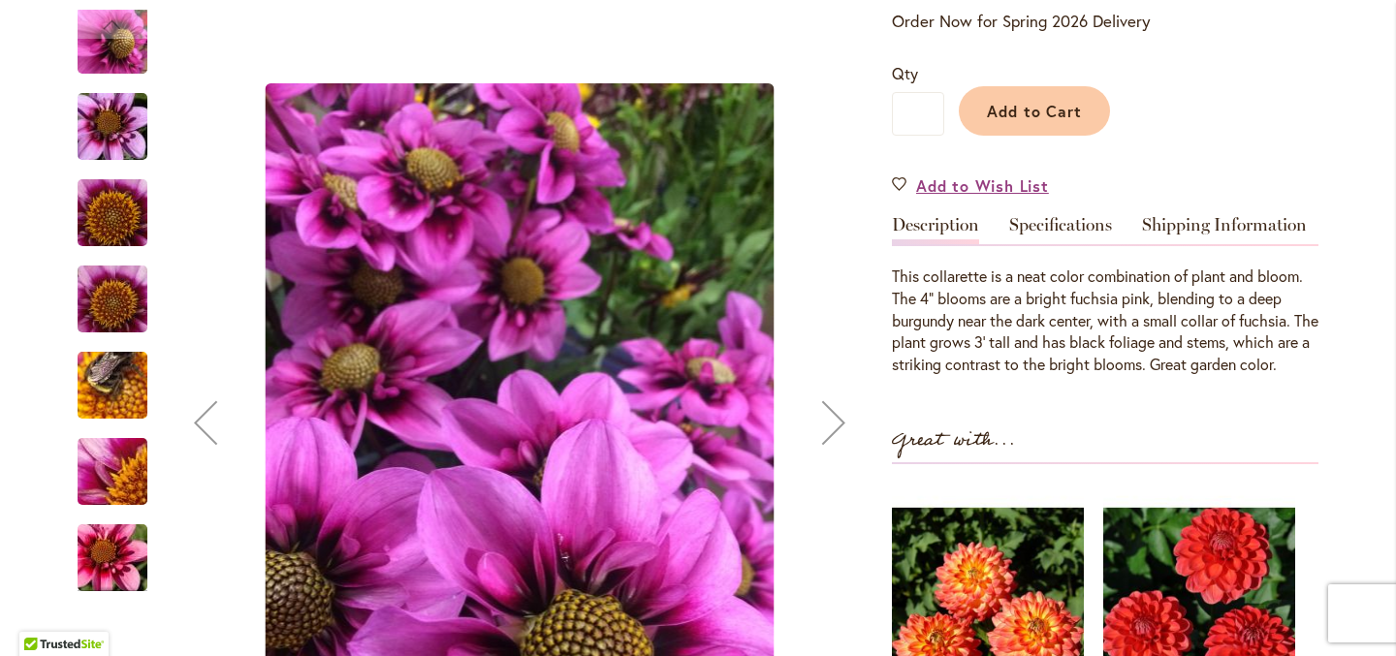
click at [112, 382] on img "BEE HAPPY" at bounding box center [113, 385] width 140 height 105
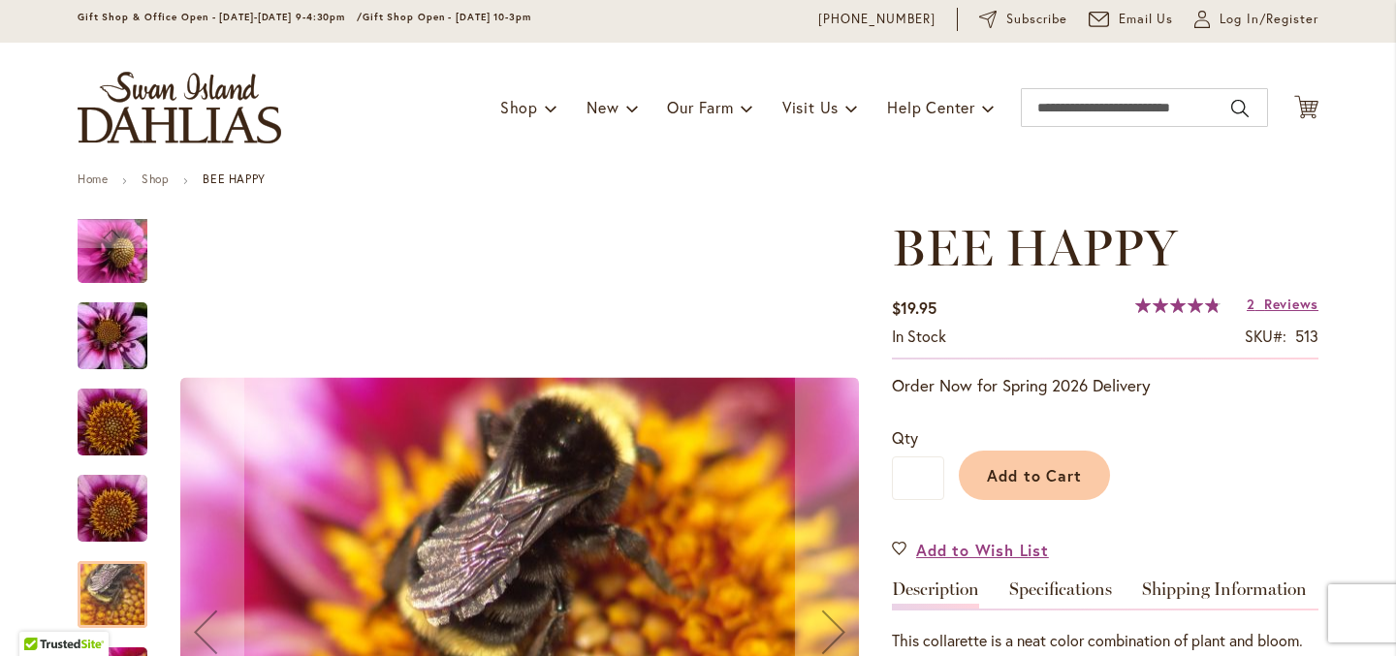
scroll to position [0, 0]
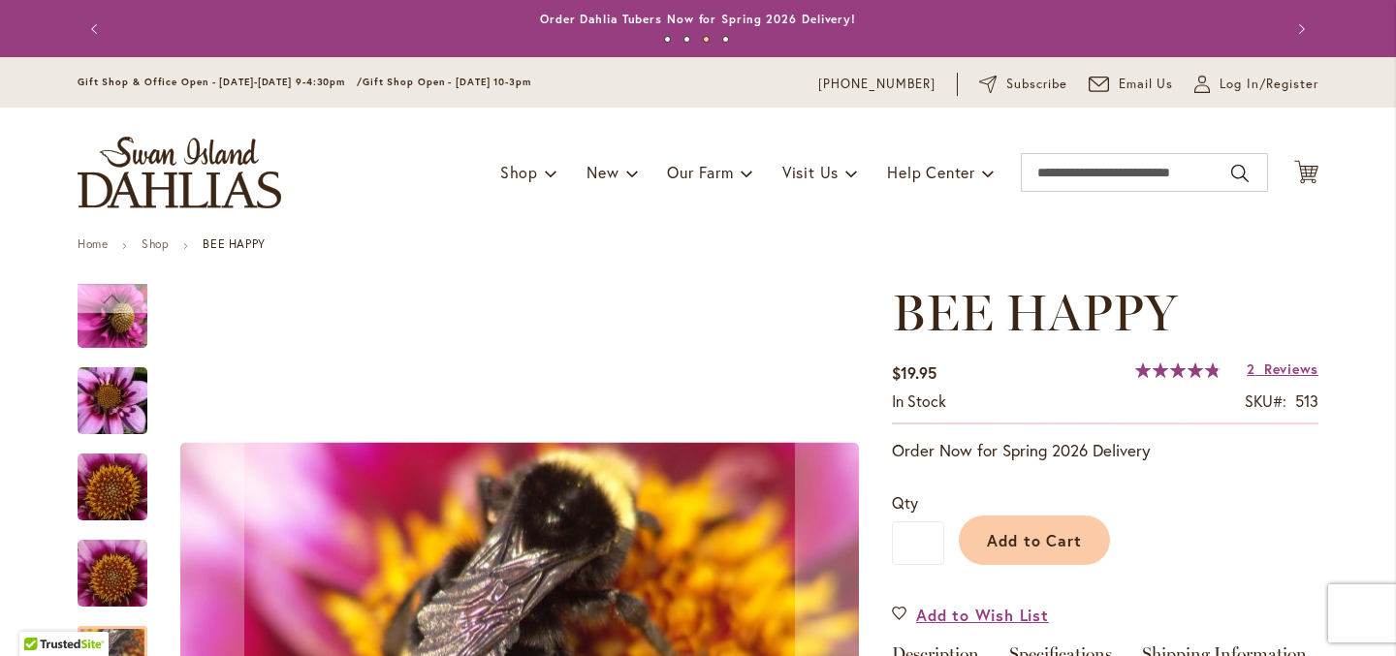
click at [132, 290] on div "Previous" at bounding box center [113, 298] width 70 height 29
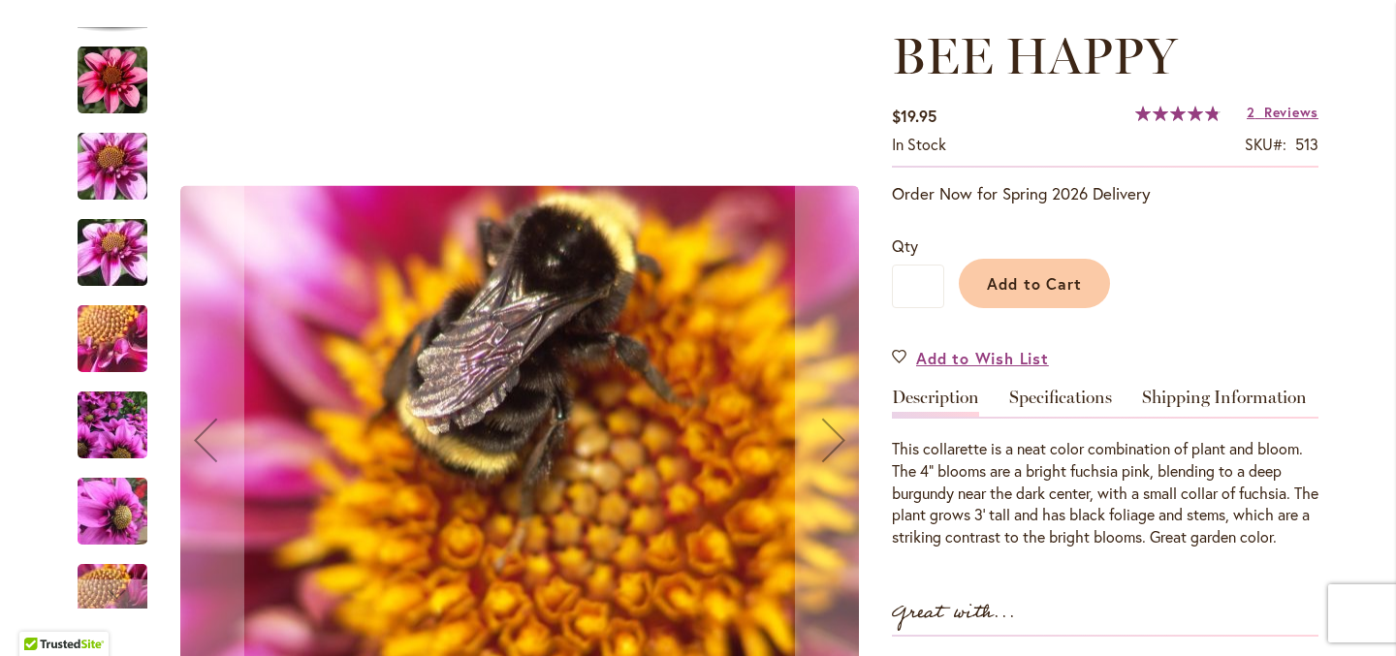
scroll to position [275, 0]
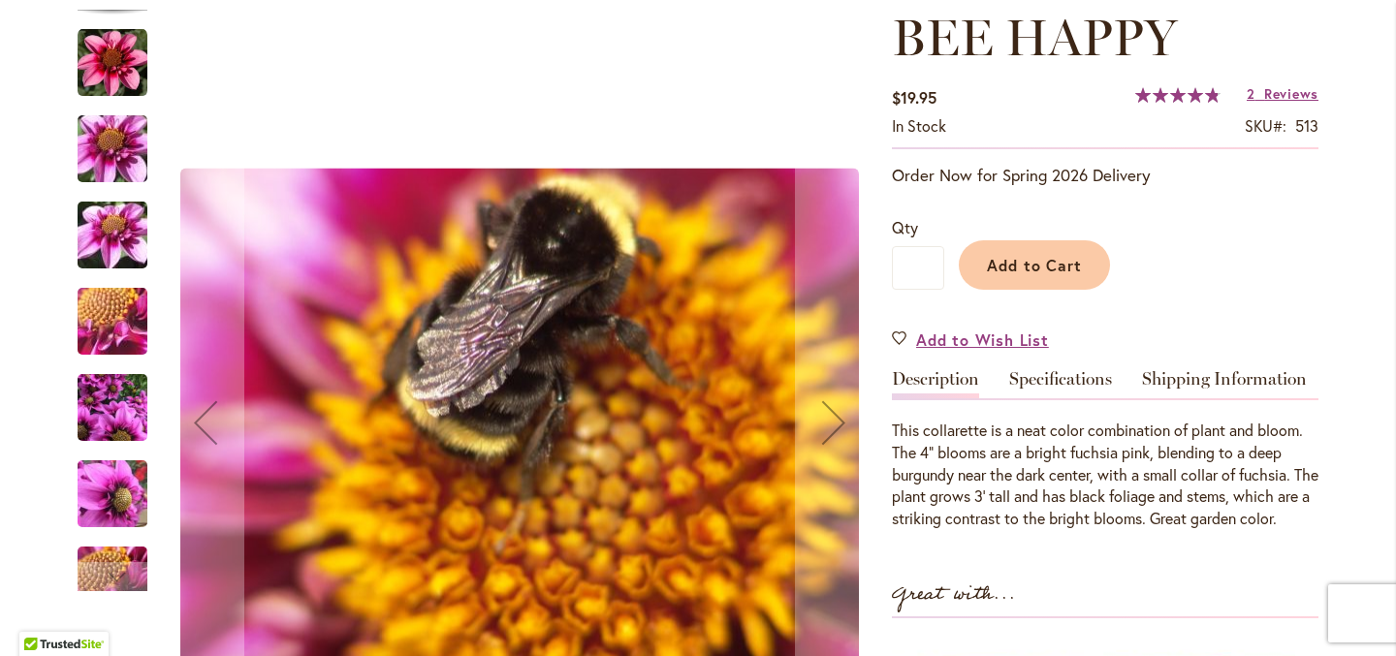
click at [121, 426] on img "BEE HAPPY" at bounding box center [113, 408] width 70 height 93
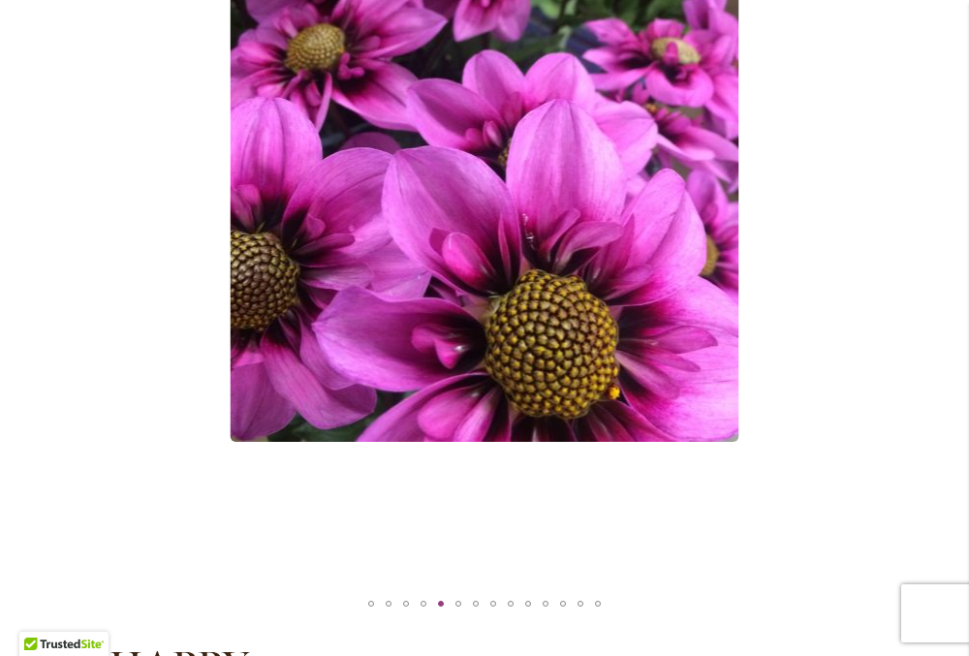
scroll to position [0, 0]
